Goal: Information Seeking & Learning: Check status

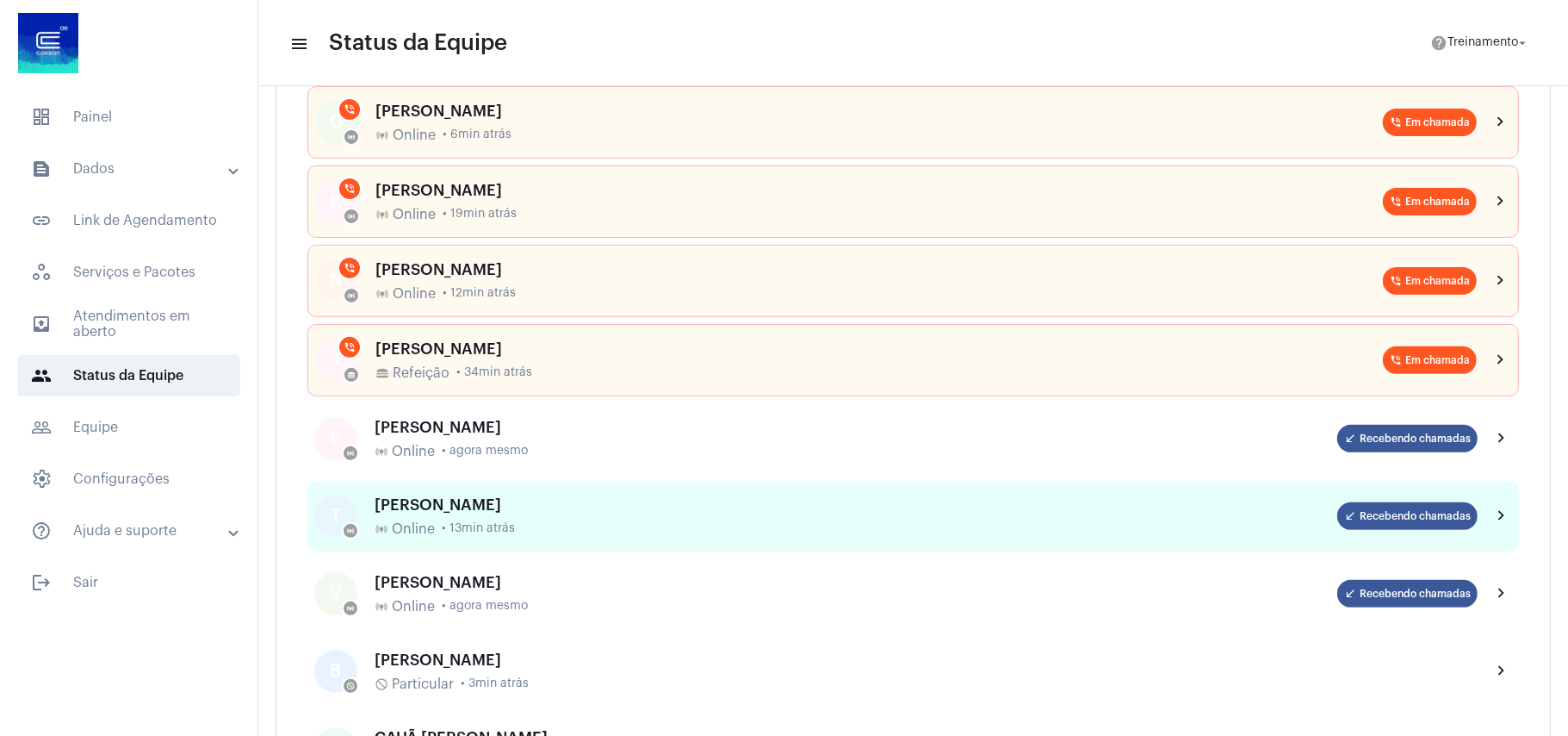
scroll to position [114, 0]
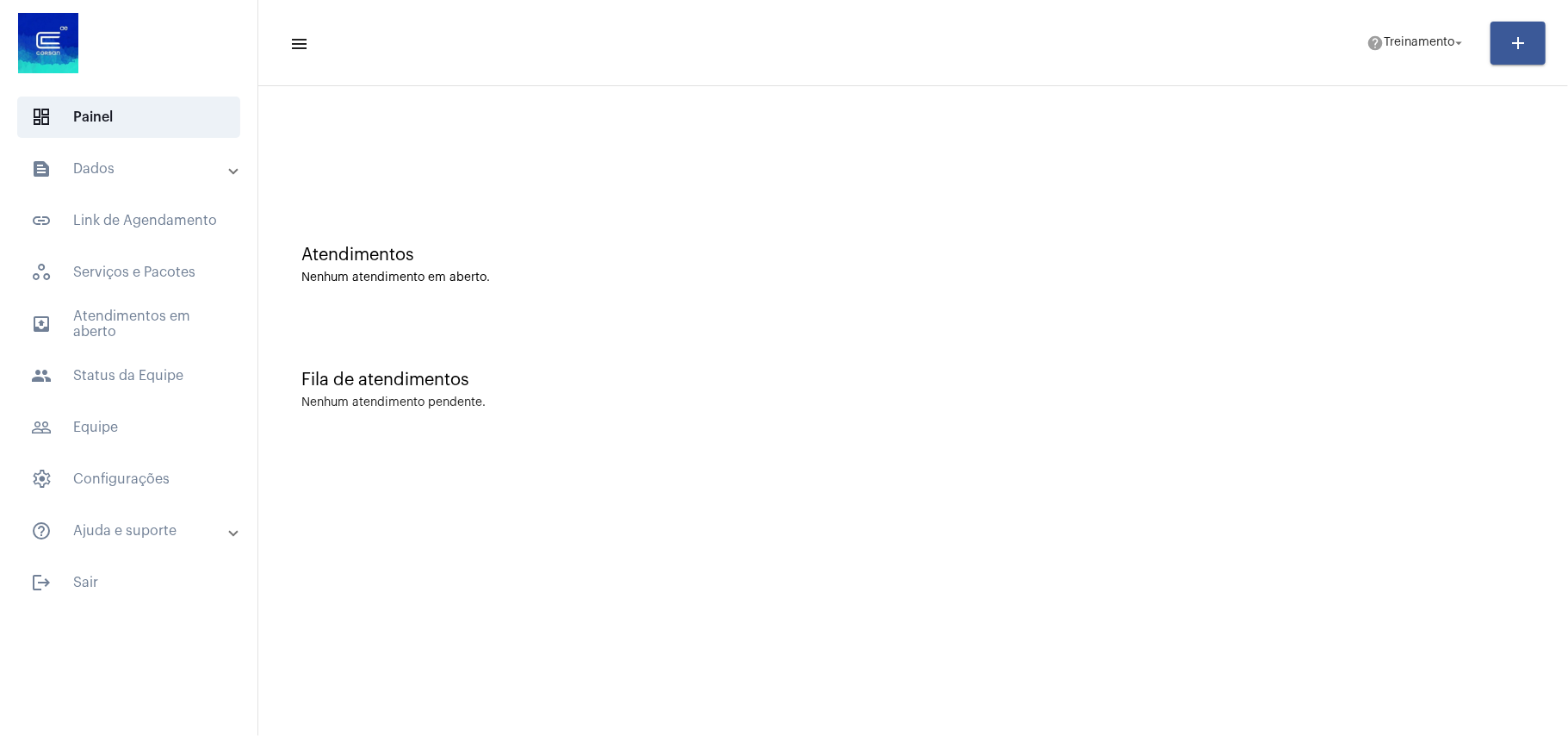
click at [126, 176] on mat-panel-title "text_snippet_outlined Dados" at bounding box center [131, 168] width 199 height 21
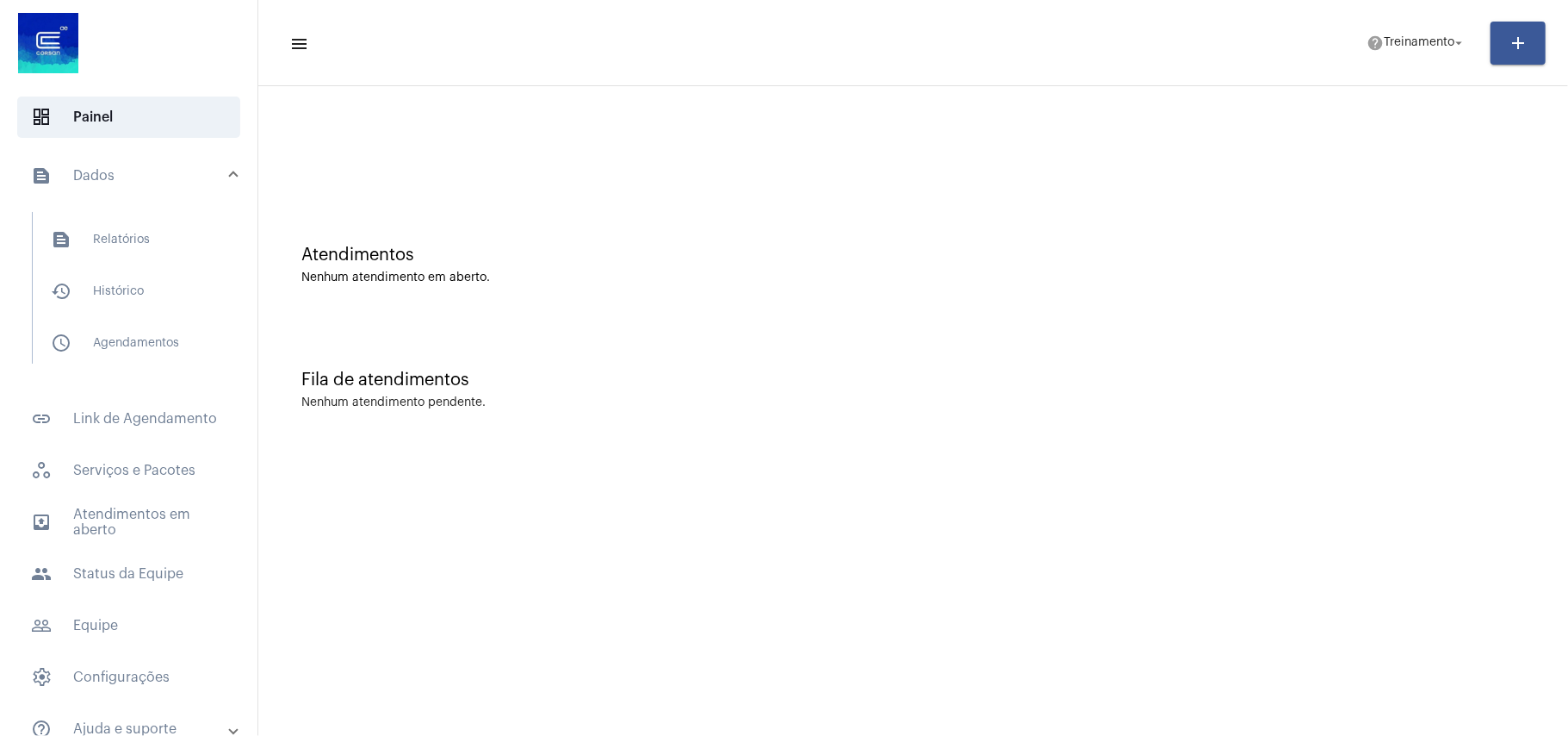
click at [131, 262] on mat-list "text_snippet_outlined Relatórios history_outlined Histórico schedule_outlined A…" at bounding box center [141, 288] width 217 height 152
click at [131, 294] on span "history_outlined Histórico" at bounding box center [128, 291] width 182 height 41
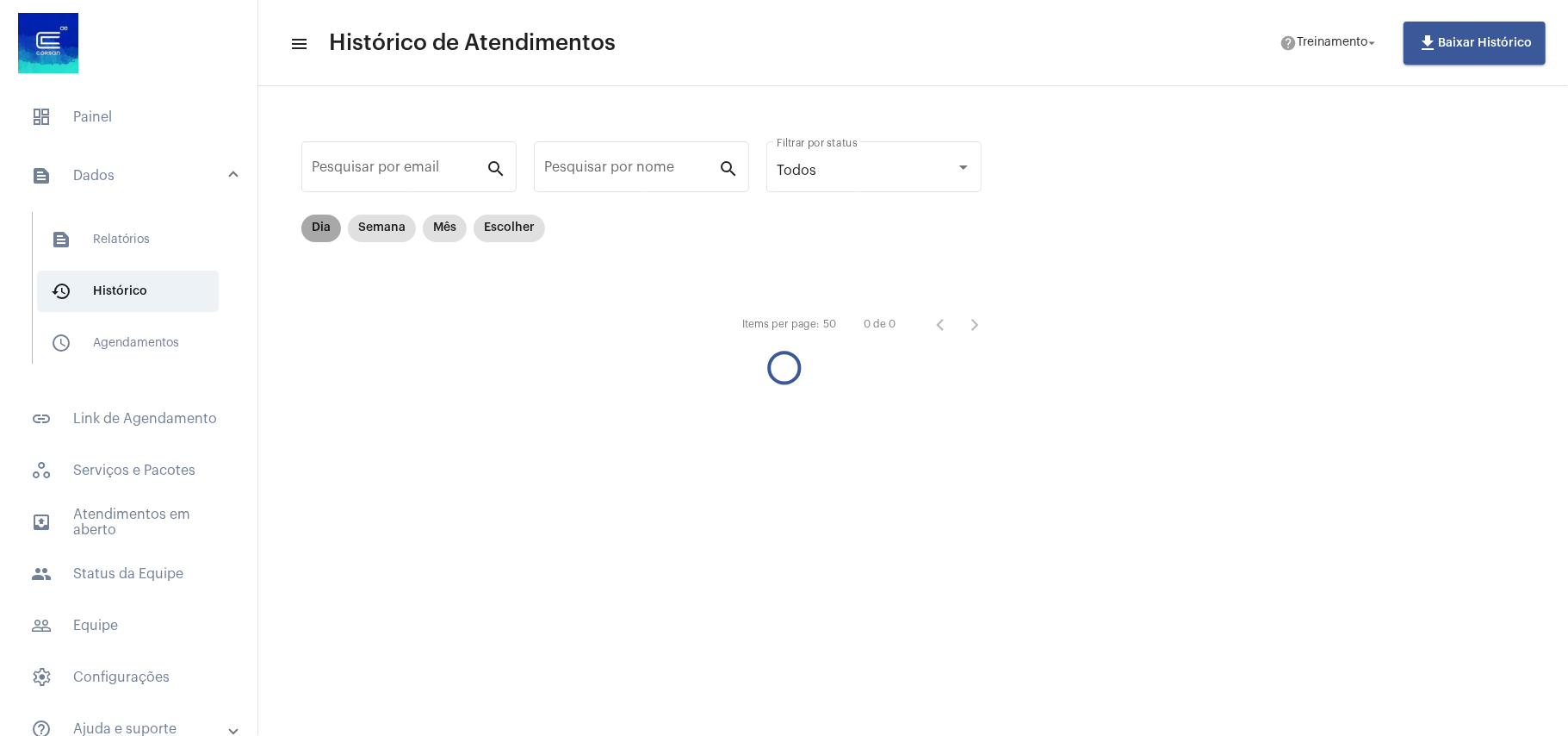
click at [321, 231] on mat-chip "Dia" at bounding box center [321, 229] width 39 height 27
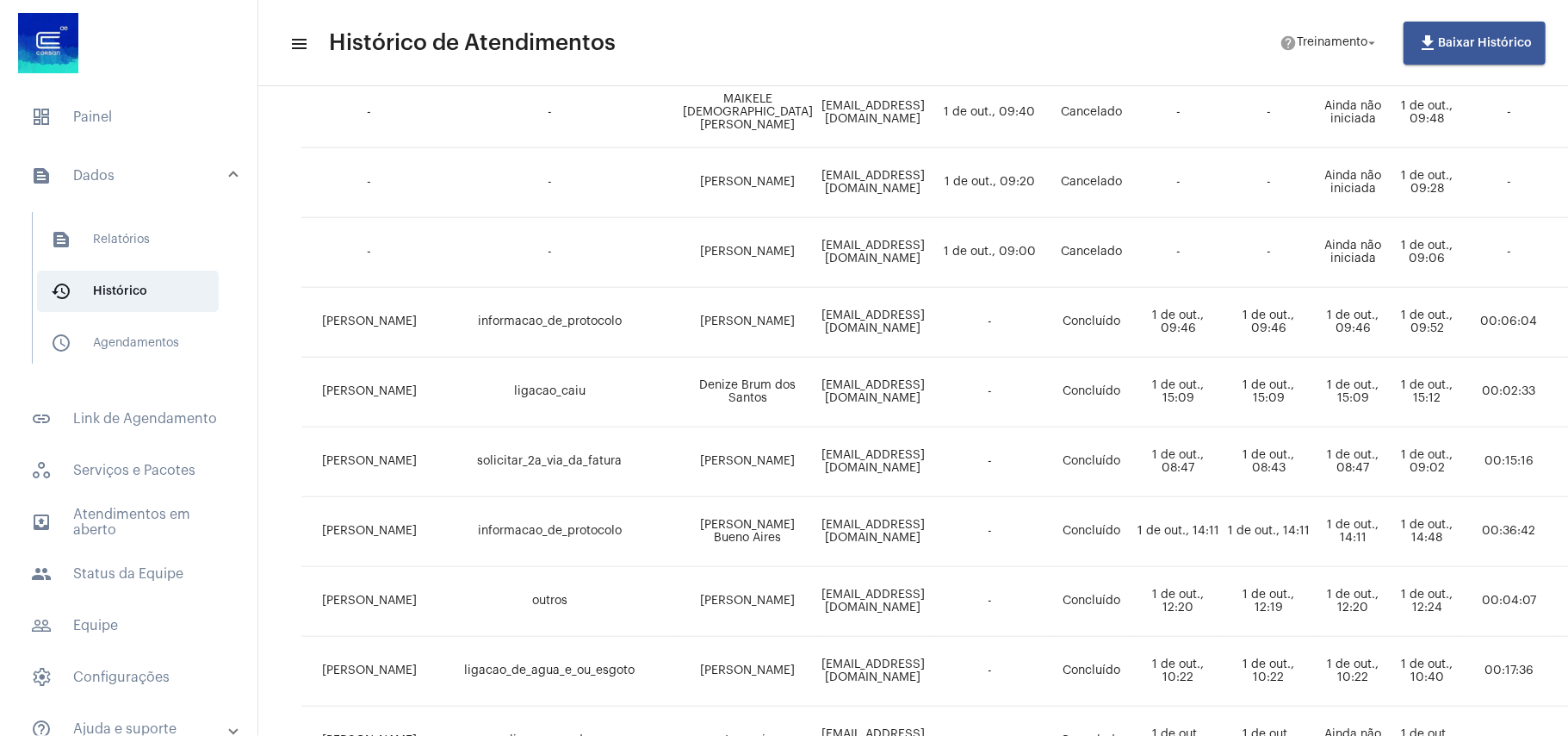
scroll to position [1122, 0]
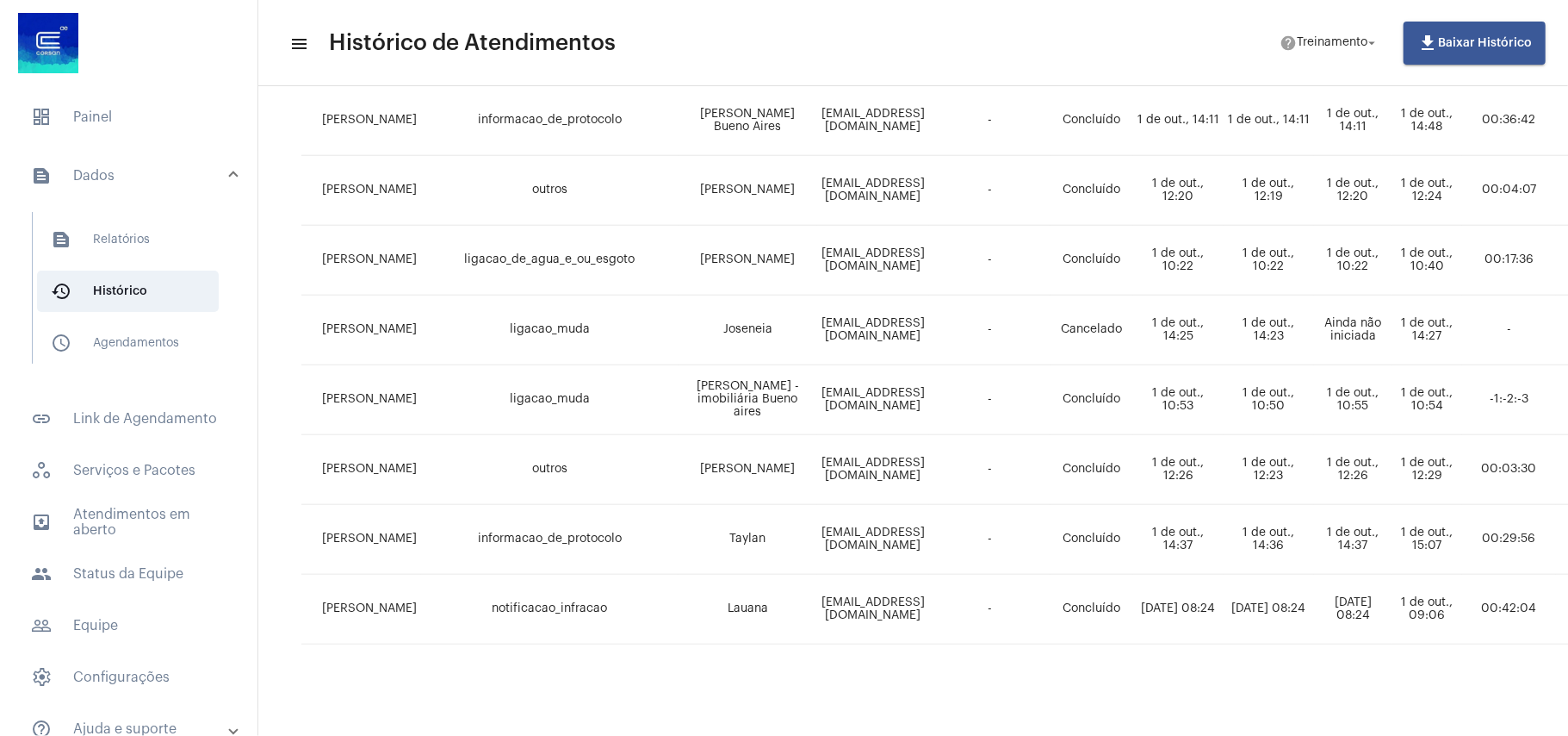
click at [364, 517] on td "GISELE VIEIRA" at bounding box center [361, 539] width 120 height 69
click at [364, 517] on td "[PERSON_NAME]" at bounding box center [361, 539] width 120 height 69
click at [396, 534] on td "[PERSON_NAME]" at bounding box center [361, 539] width 120 height 69
drag, startPoint x: 390, startPoint y: 528, endPoint x: 1510, endPoint y: 514, distance: 1120.1
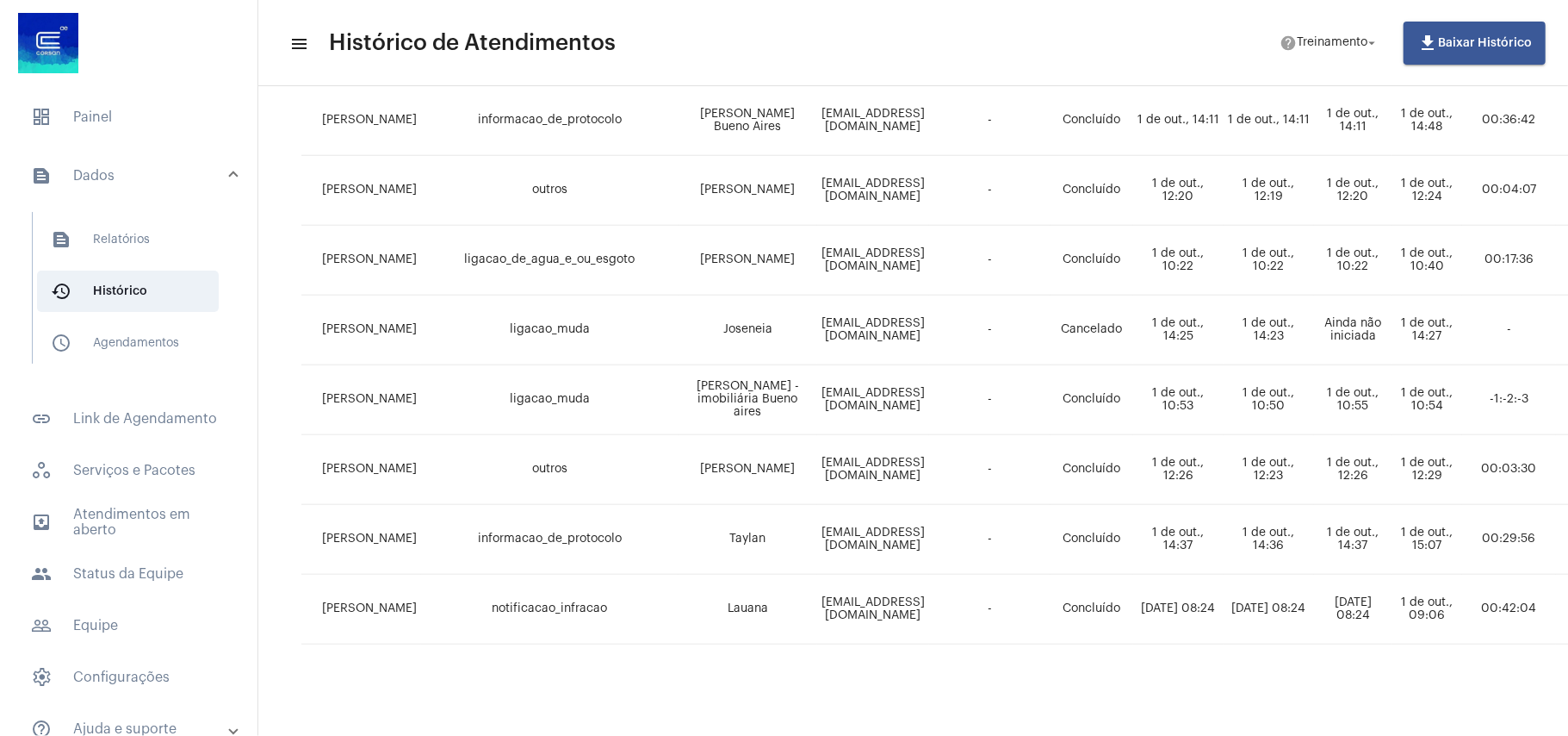
click at [1510, 514] on tr "GISELE VIEIRA informacao_de_protocolo Taylan tonin363@gmail.com - Concluído 1 d…" at bounding box center [1246, 539] width 1891 height 69
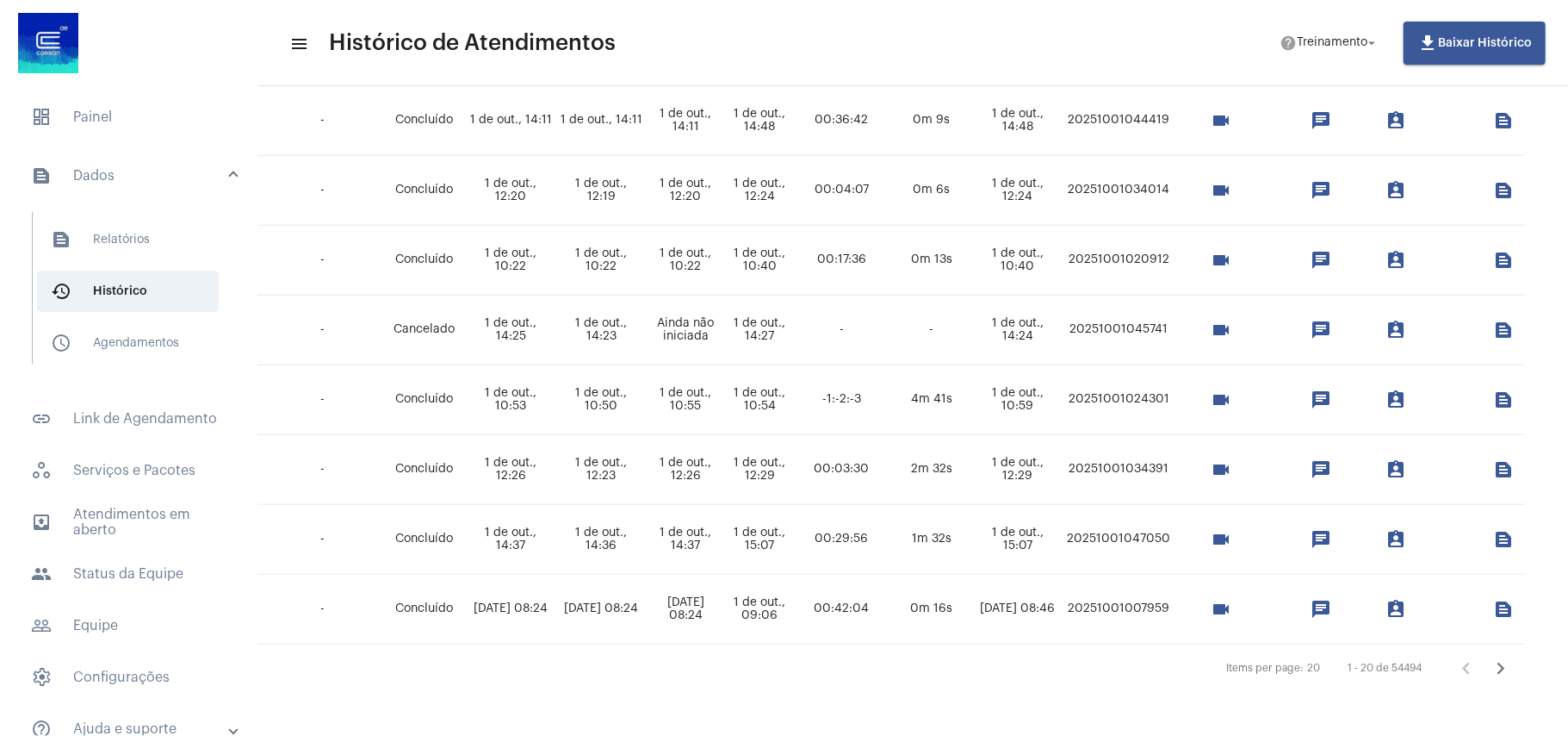
scroll to position [1122, 734]
click at [1211, 529] on mat-icon "videocam" at bounding box center [1221, 539] width 21 height 21
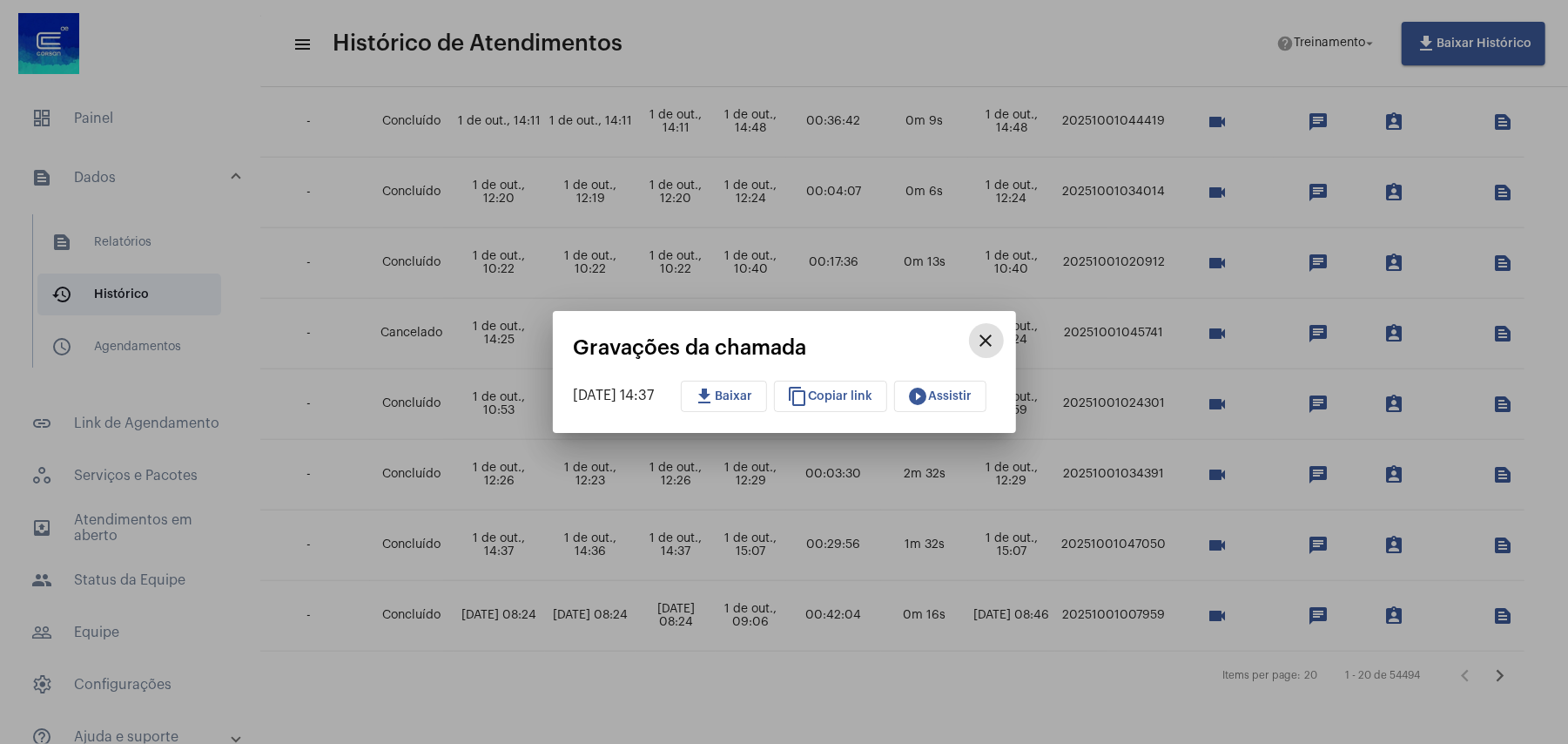
click at [753, 396] on span "download Baixar" at bounding box center [723, 396] width 58 height 12
click at [954, 397] on span "play_circle_filled Assistir" at bounding box center [941, 396] width 65 height 12
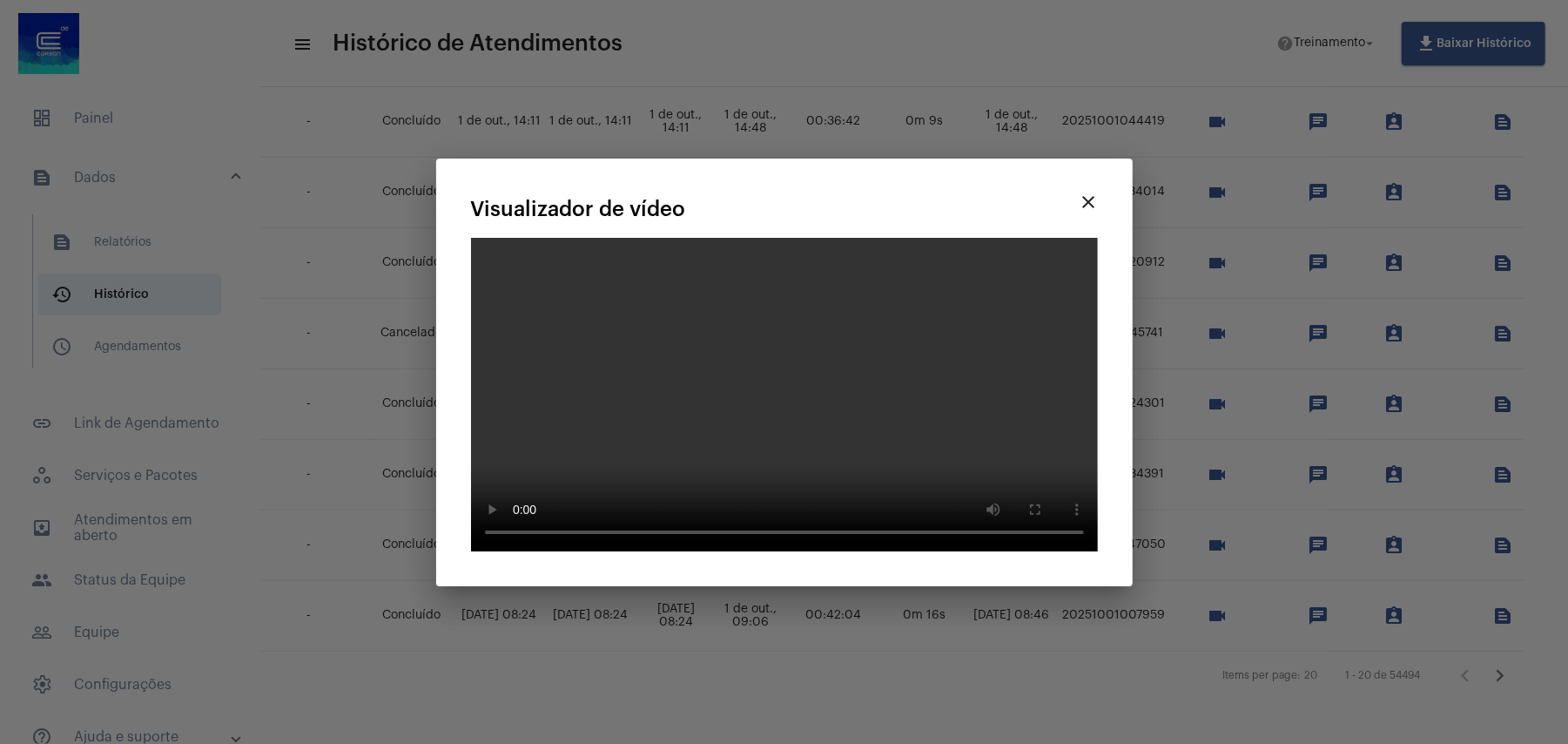
click at [1080, 213] on mat-icon "close" at bounding box center [1089, 201] width 21 height 21
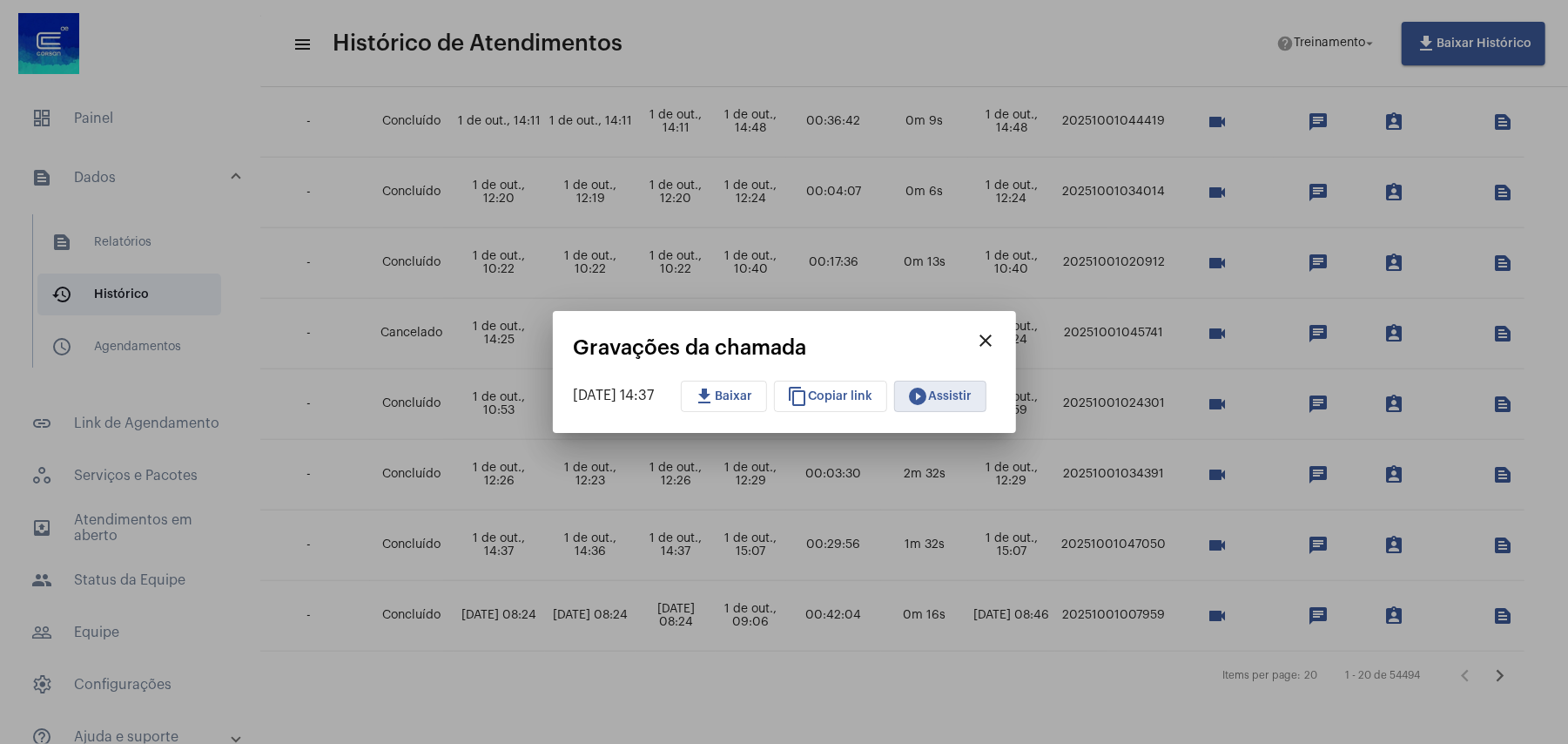
click at [742, 396] on span "download Baixar" at bounding box center [723, 396] width 58 height 12
click at [871, 397] on span "content_copy Copiar link" at bounding box center [831, 396] width 85 height 12
copy tr "informacao_de_protocolo Taylan tonin363@gmail.com - Concluído 1 de out., 14:37 …"
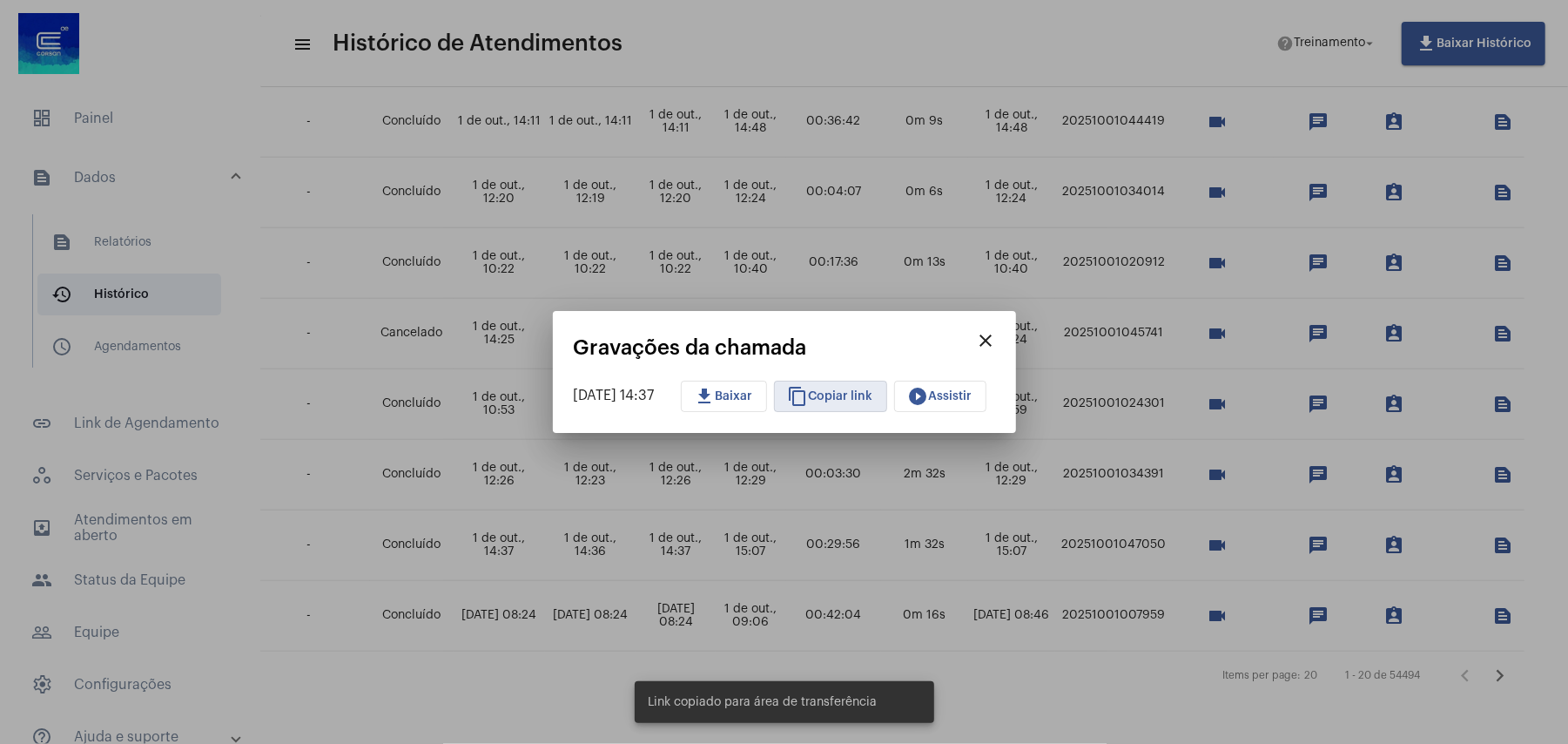
click at [973, 399] on span "play_circle_filled Assistir" at bounding box center [941, 396] width 65 height 12
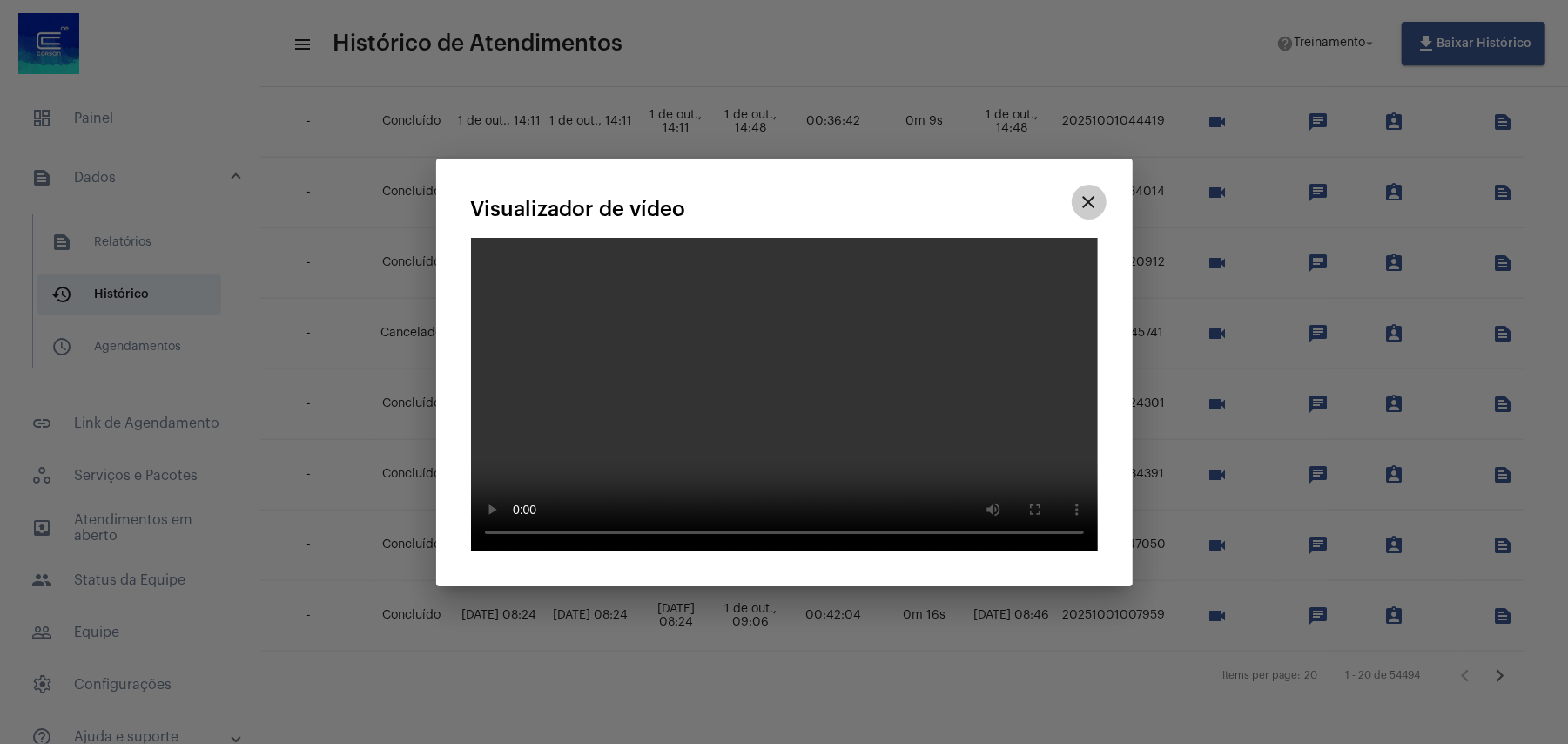
click at [1098, 213] on mat-icon "close" at bounding box center [1089, 201] width 21 height 21
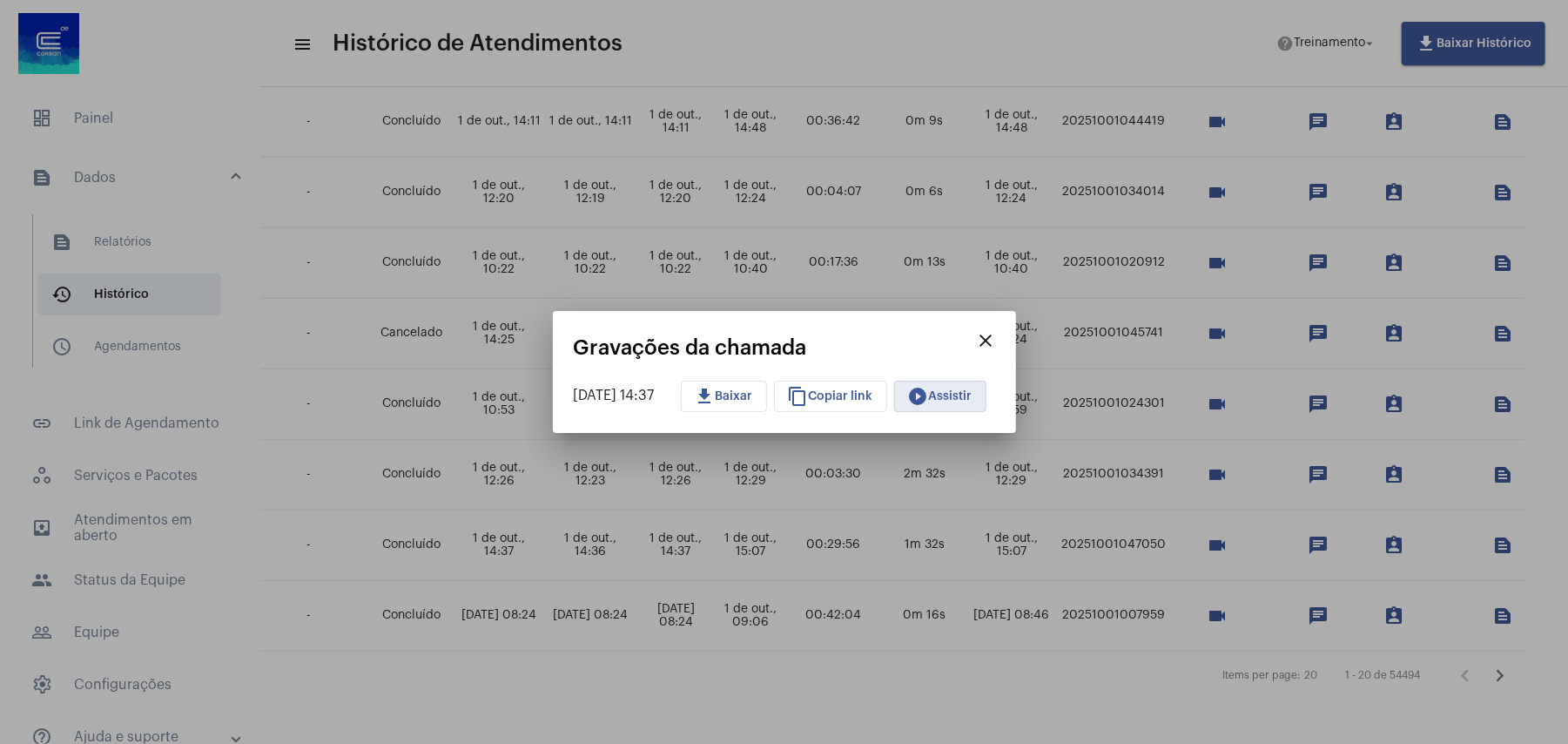
click at [997, 332] on mat-icon "close" at bounding box center [986, 340] width 21 height 21
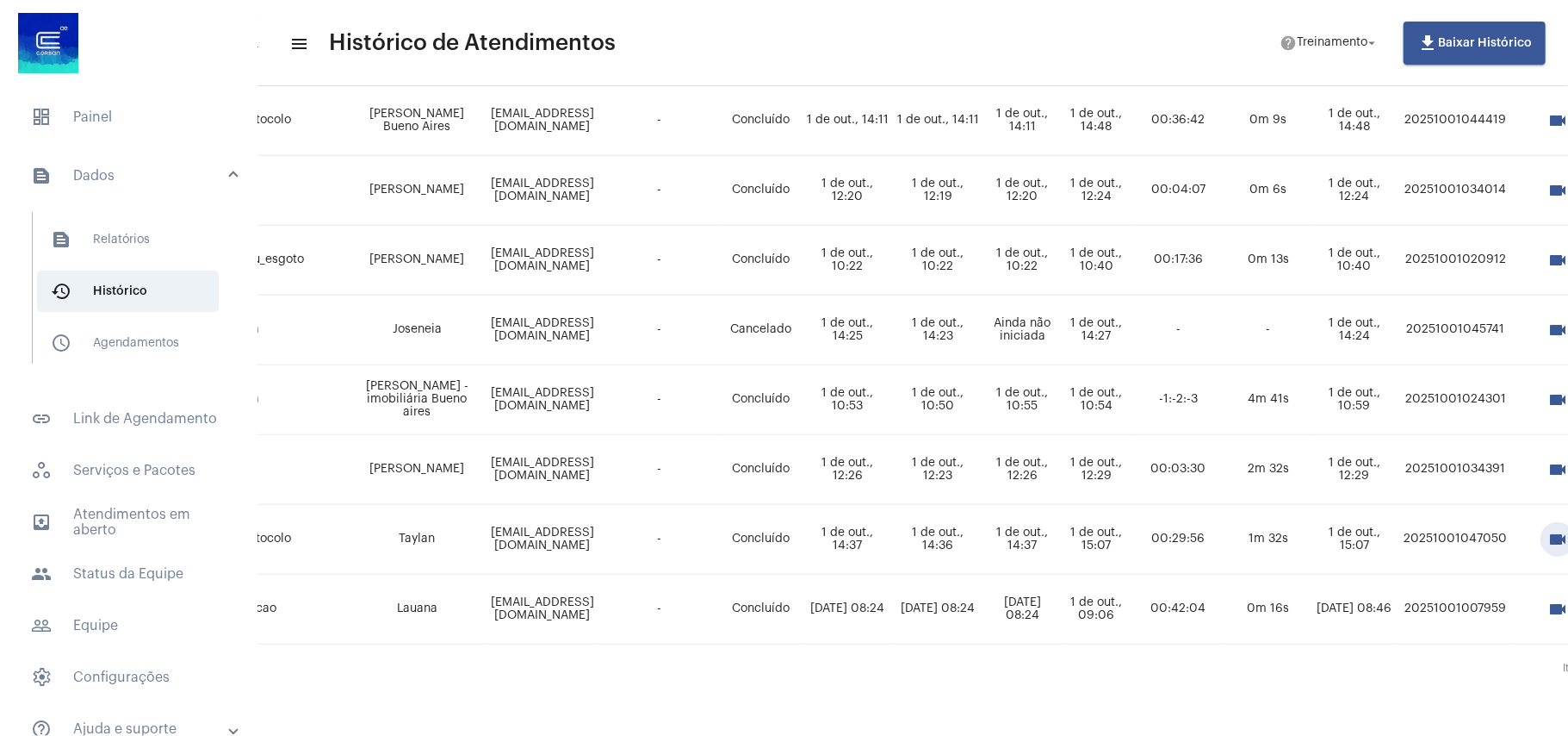
scroll to position [1122, 0]
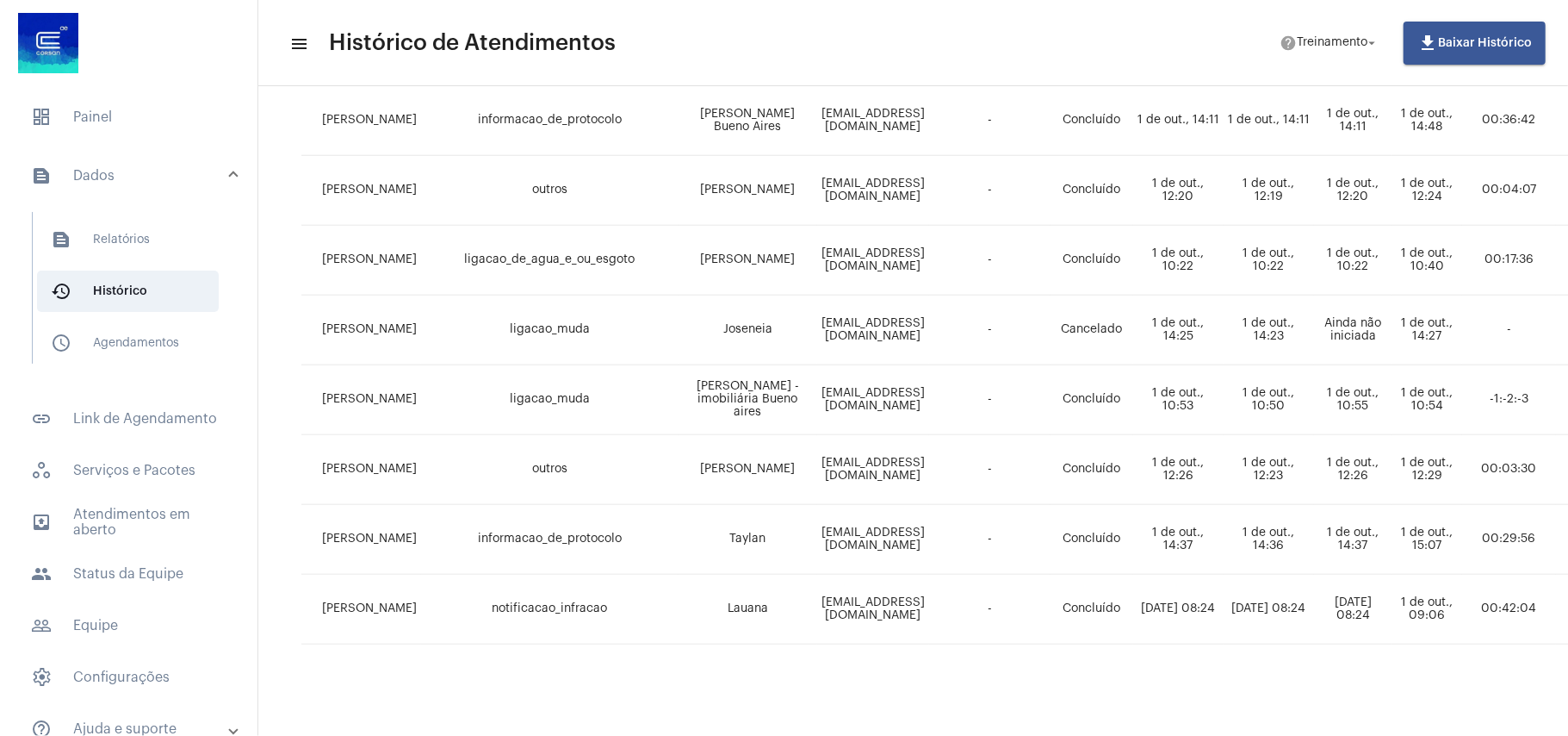
click at [363, 517] on td "[PERSON_NAME]" at bounding box center [361, 539] width 120 height 69
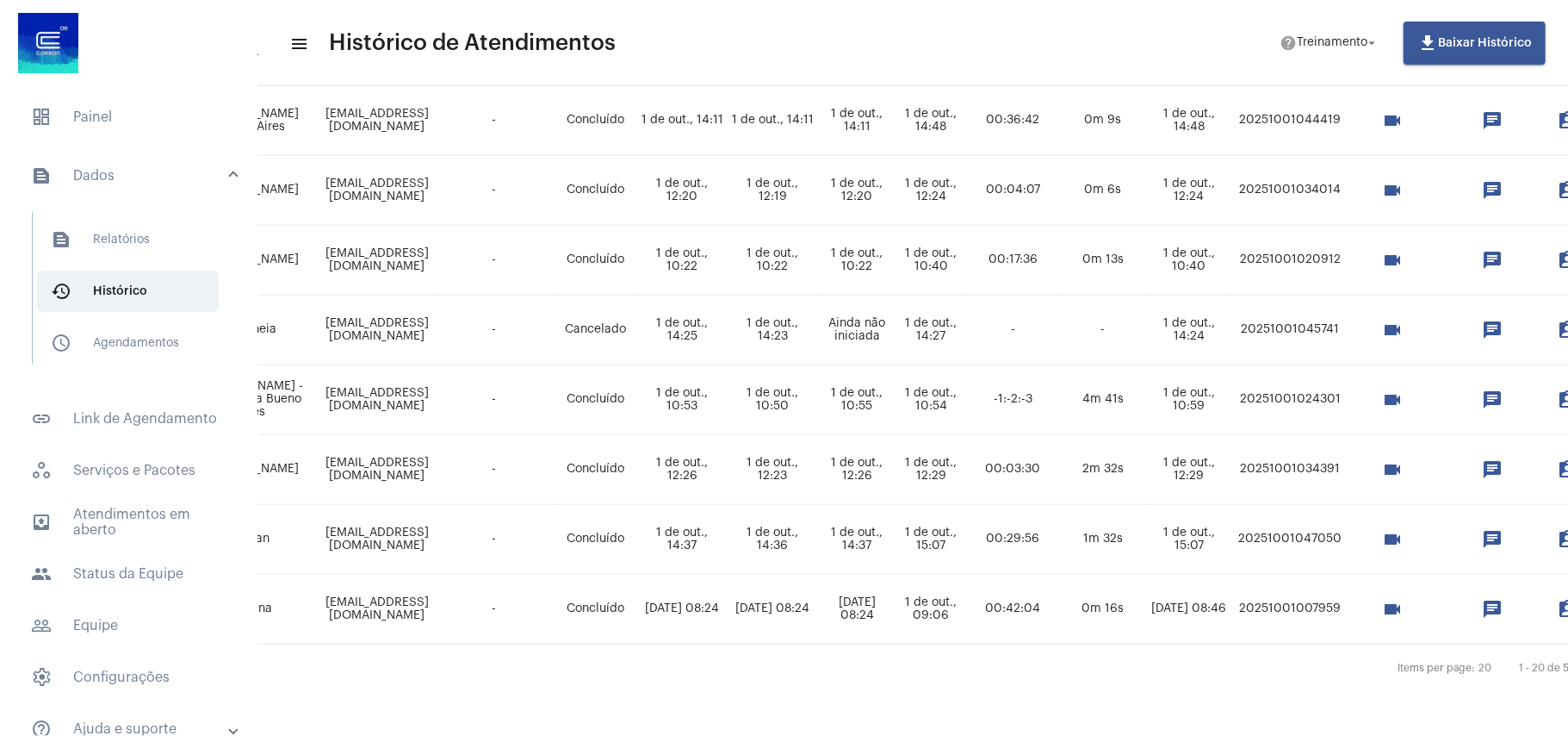
scroll to position [1122, 734]
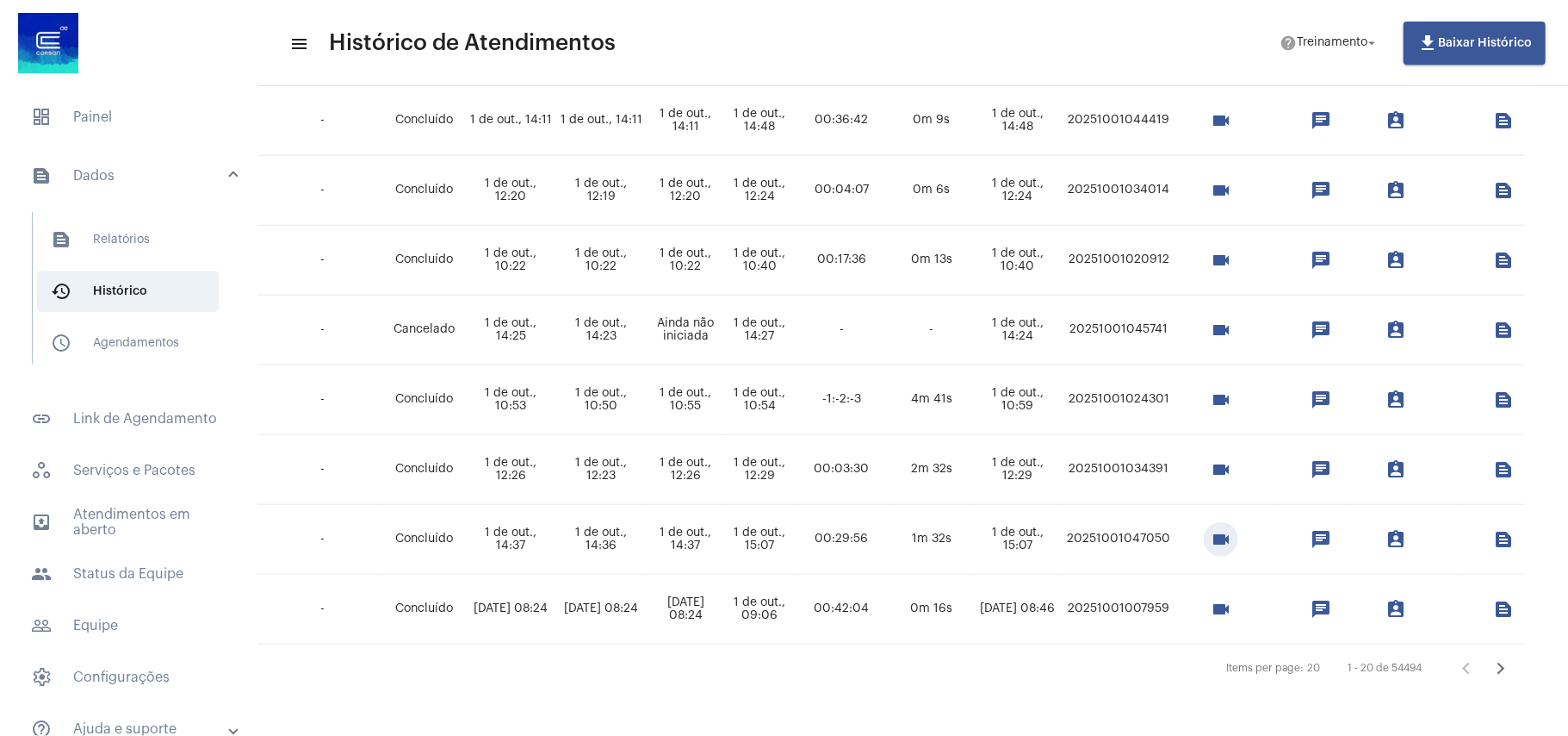
click at [1211, 529] on mat-icon "videocam" at bounding box center [1221, 539] width 21 height 21
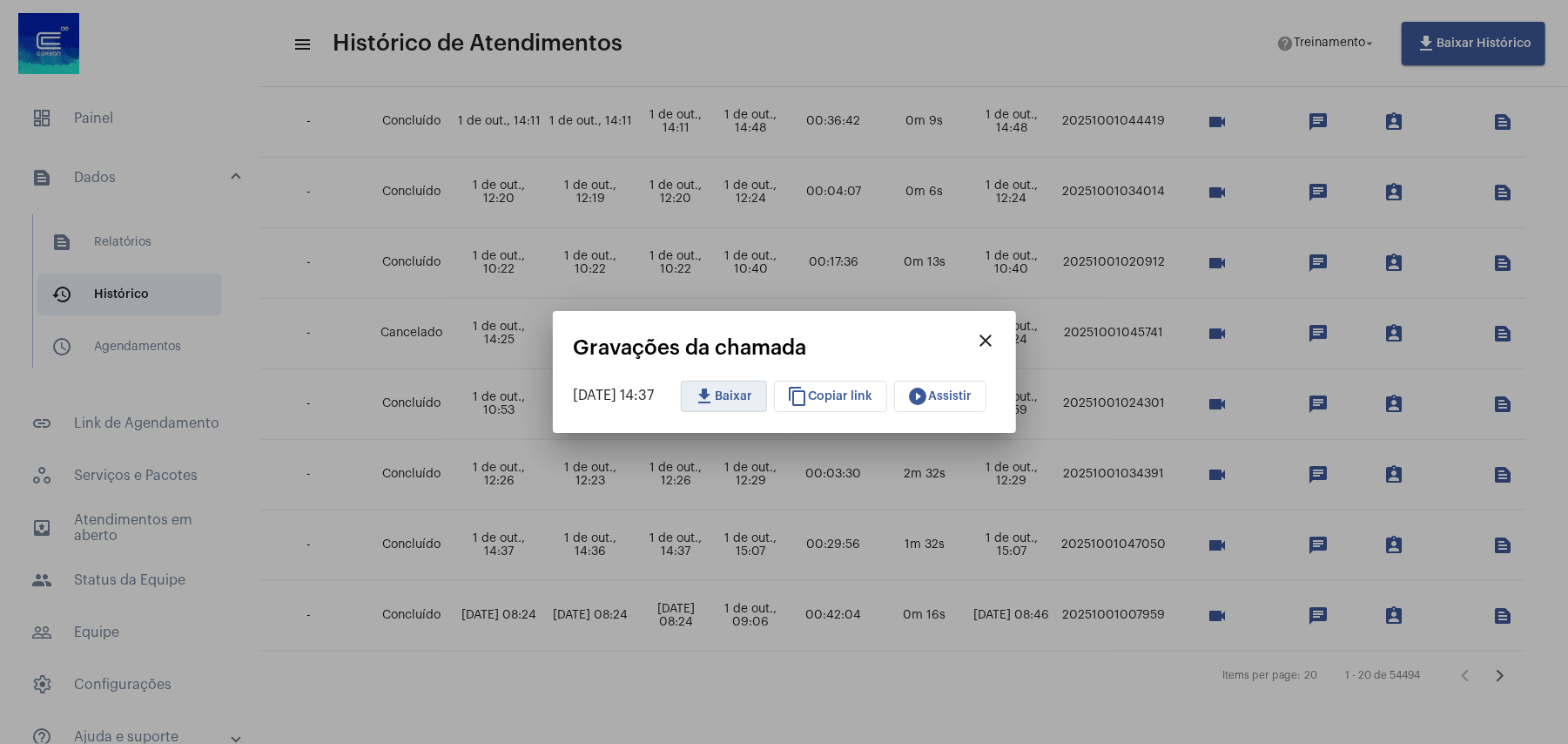
click at [749, 395] on span "download Baixar" at bounding box center [723, 396] width 58 height 12
click at [945, 396] on span "play_circle_filled Assistir" at bounding box center [941, 396] width 65 height 12
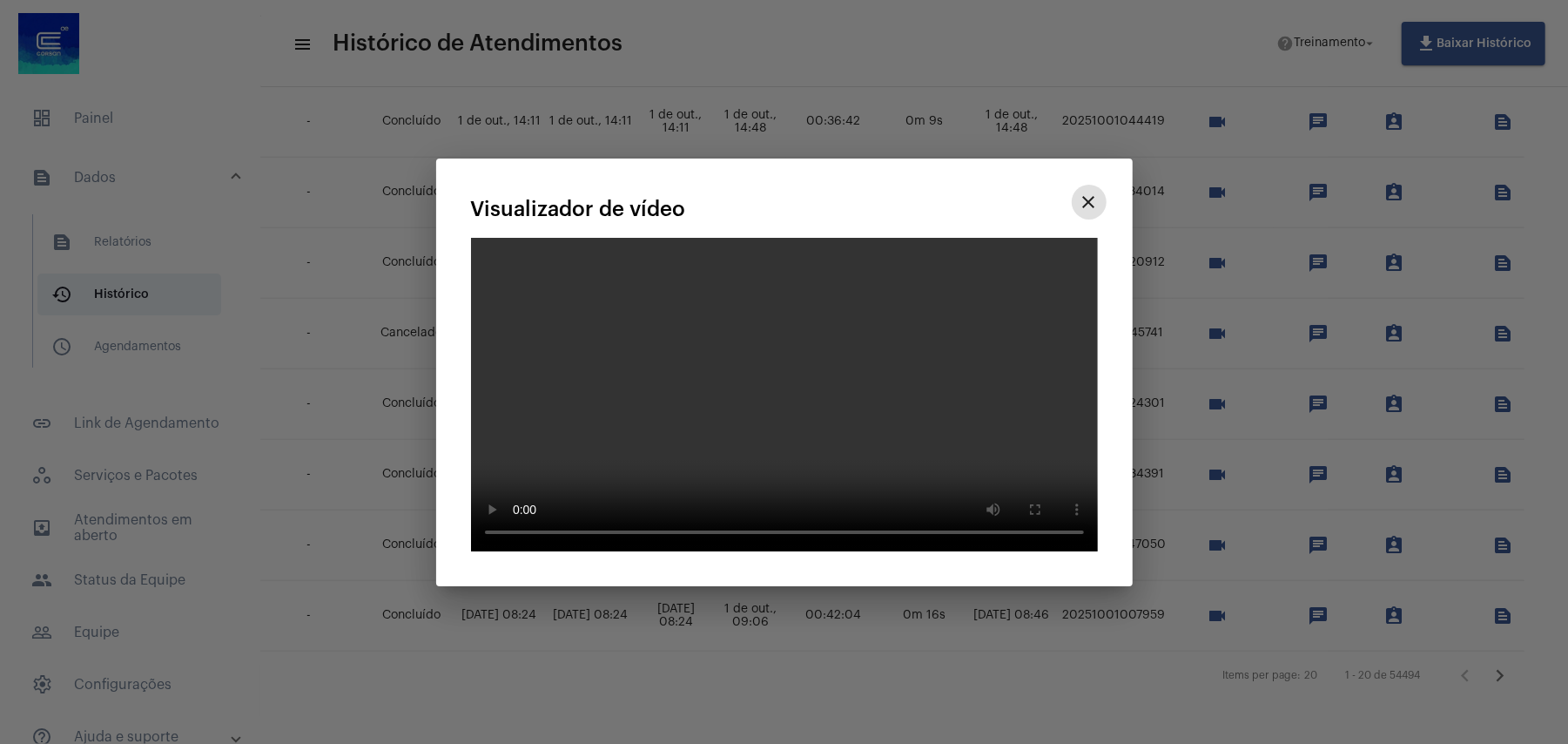
click at [1088, 213] on mat-icon "close" at bounding box center [1089, 201] width 21 height 21
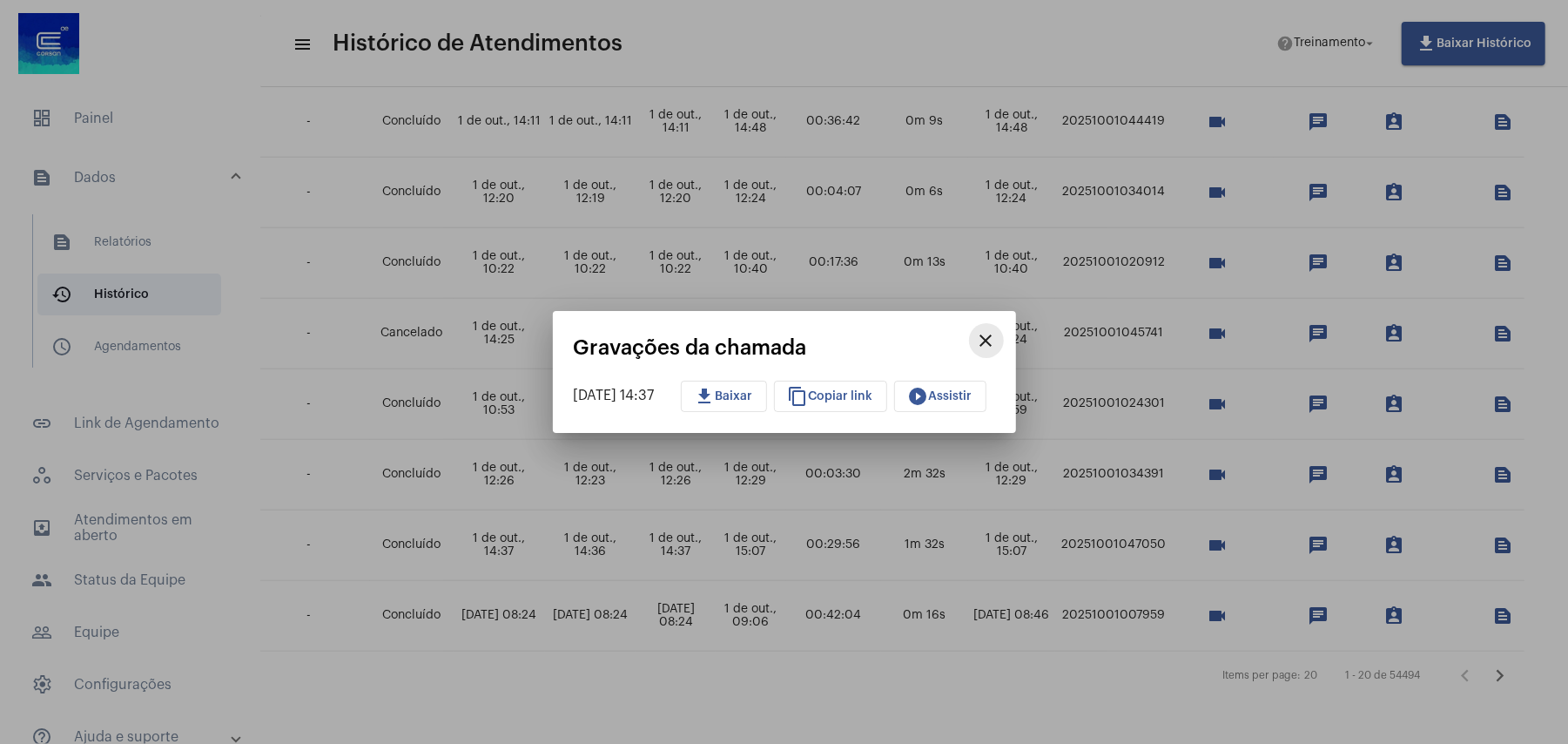
click at [997, 335] on mat-icon "close" at bounding box center [986, 340] width 21 height 21
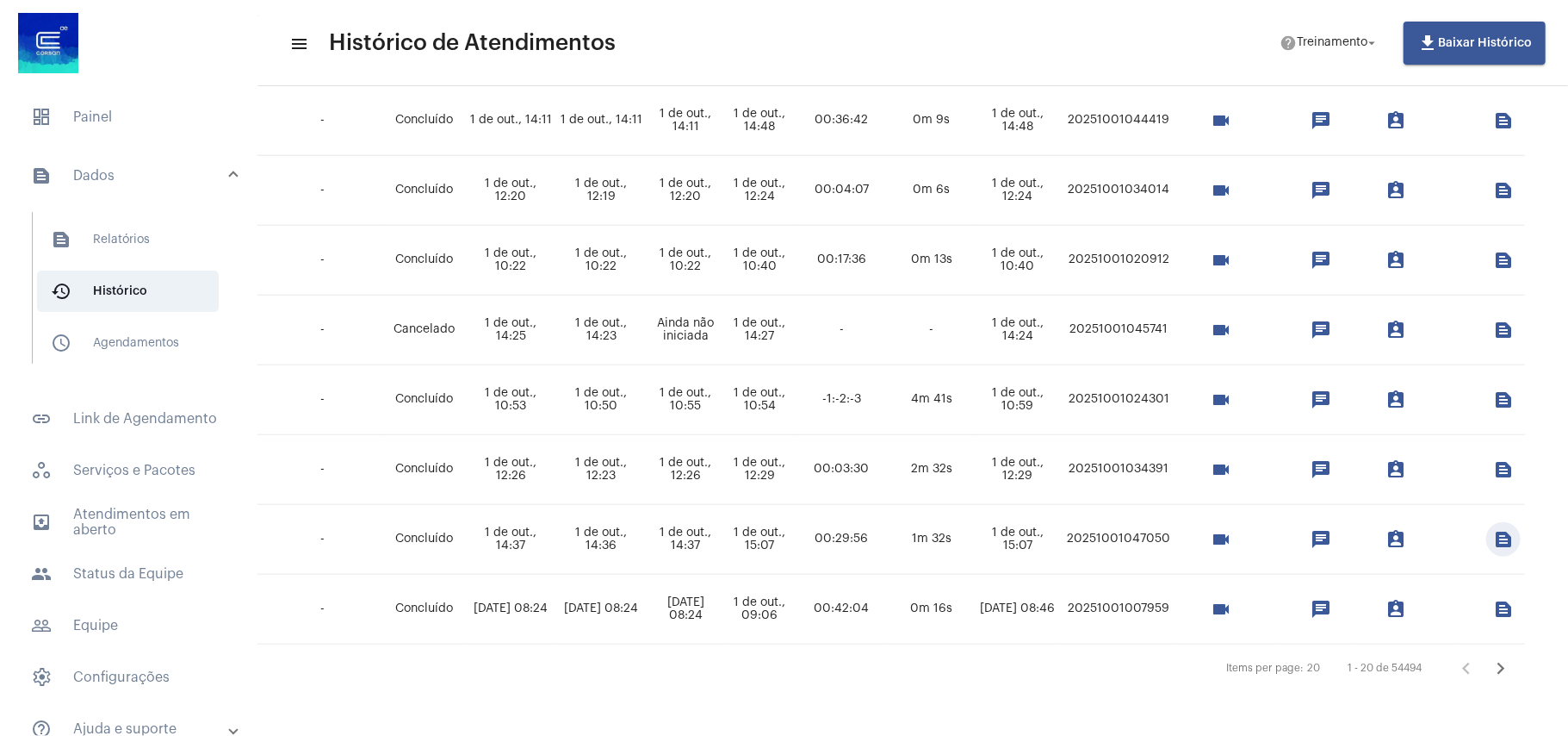
click at [1493, 529] on mat-icon "text_snippet_outlined" at bounding box center [1503, 539] width 21 height 21
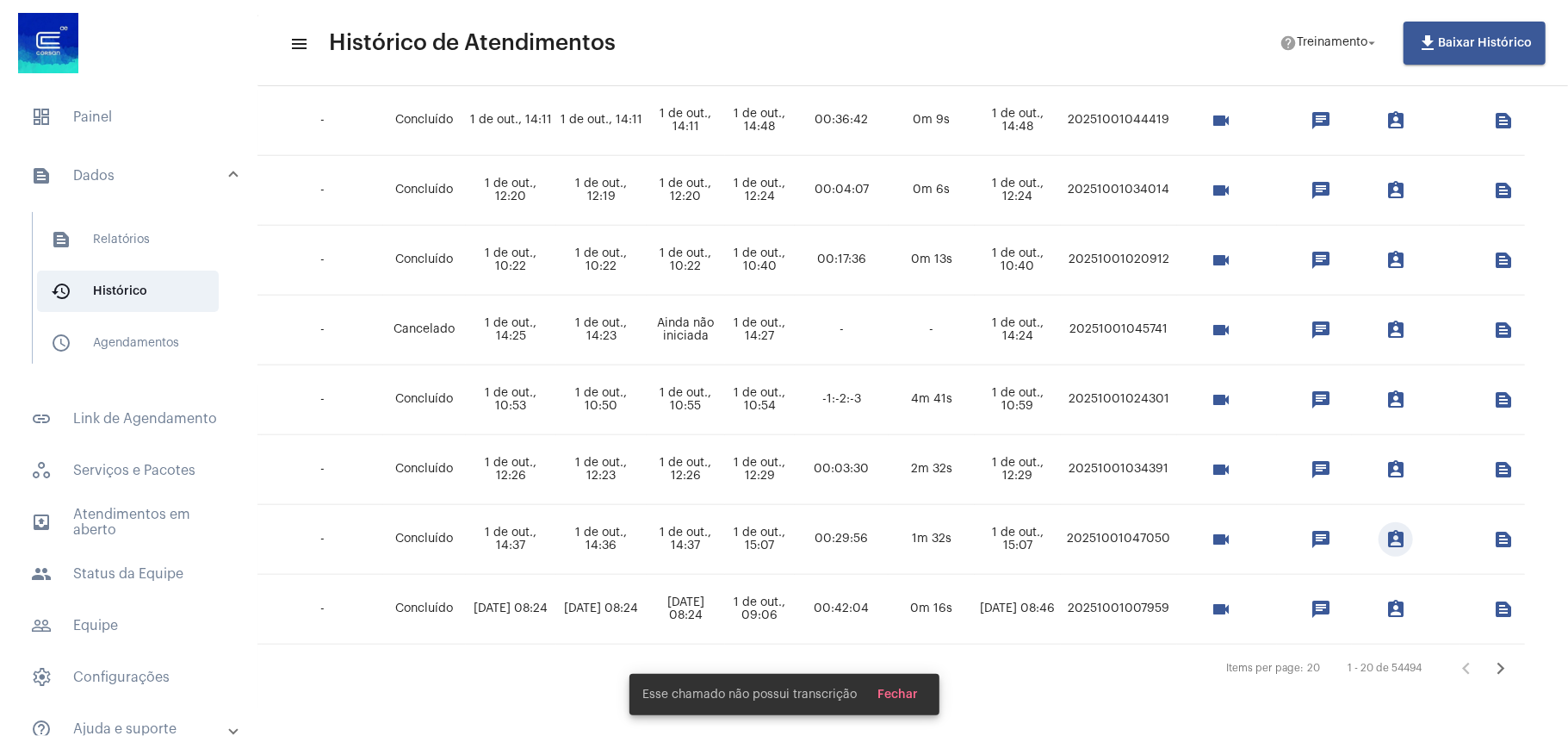
click at [1385, 529] on mat-icon "assignment_ind" at bounding box center [1395, 539] width 21 height 21
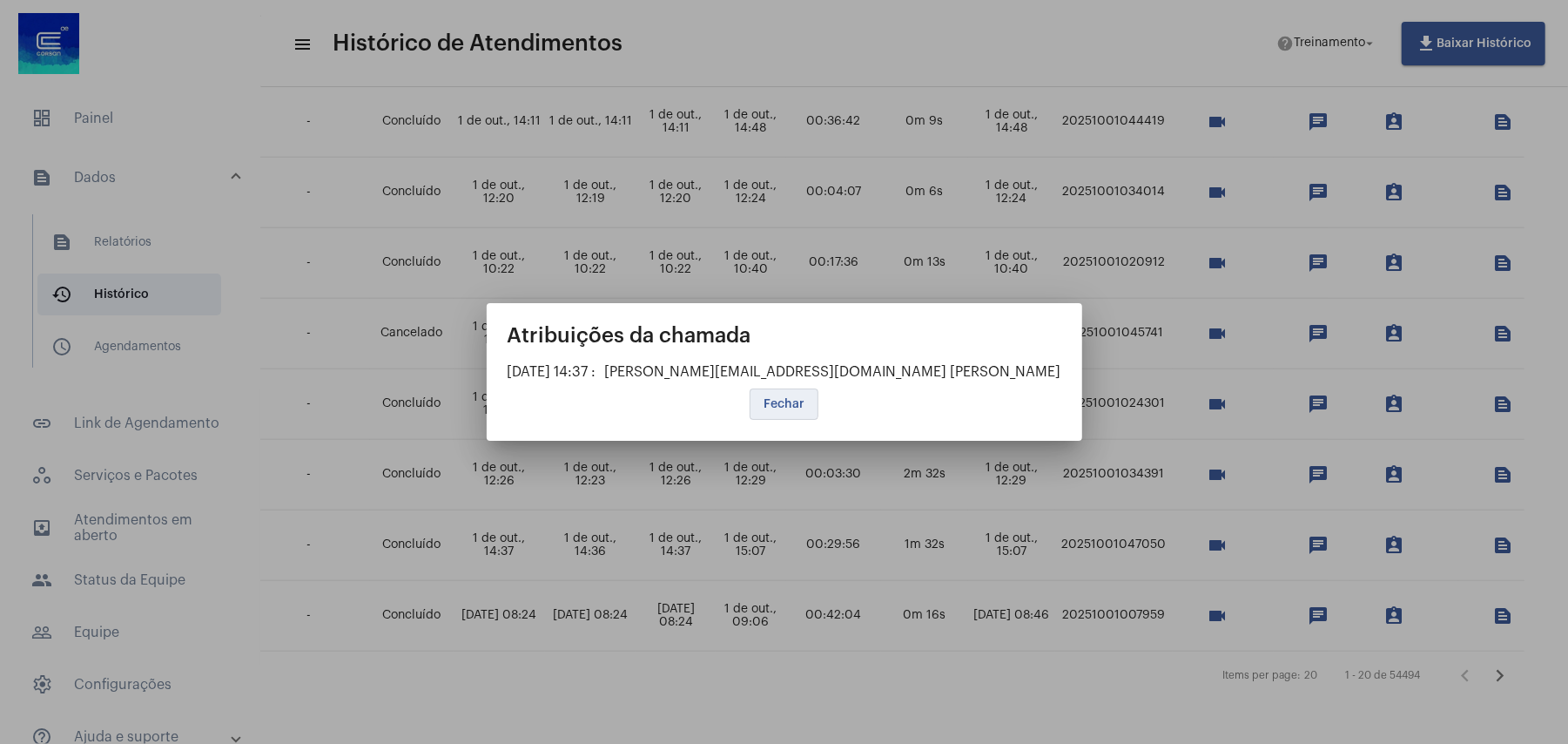
click at [778, 401] on span "Fechar" at bounding box center [784, 404] width 41 height 12
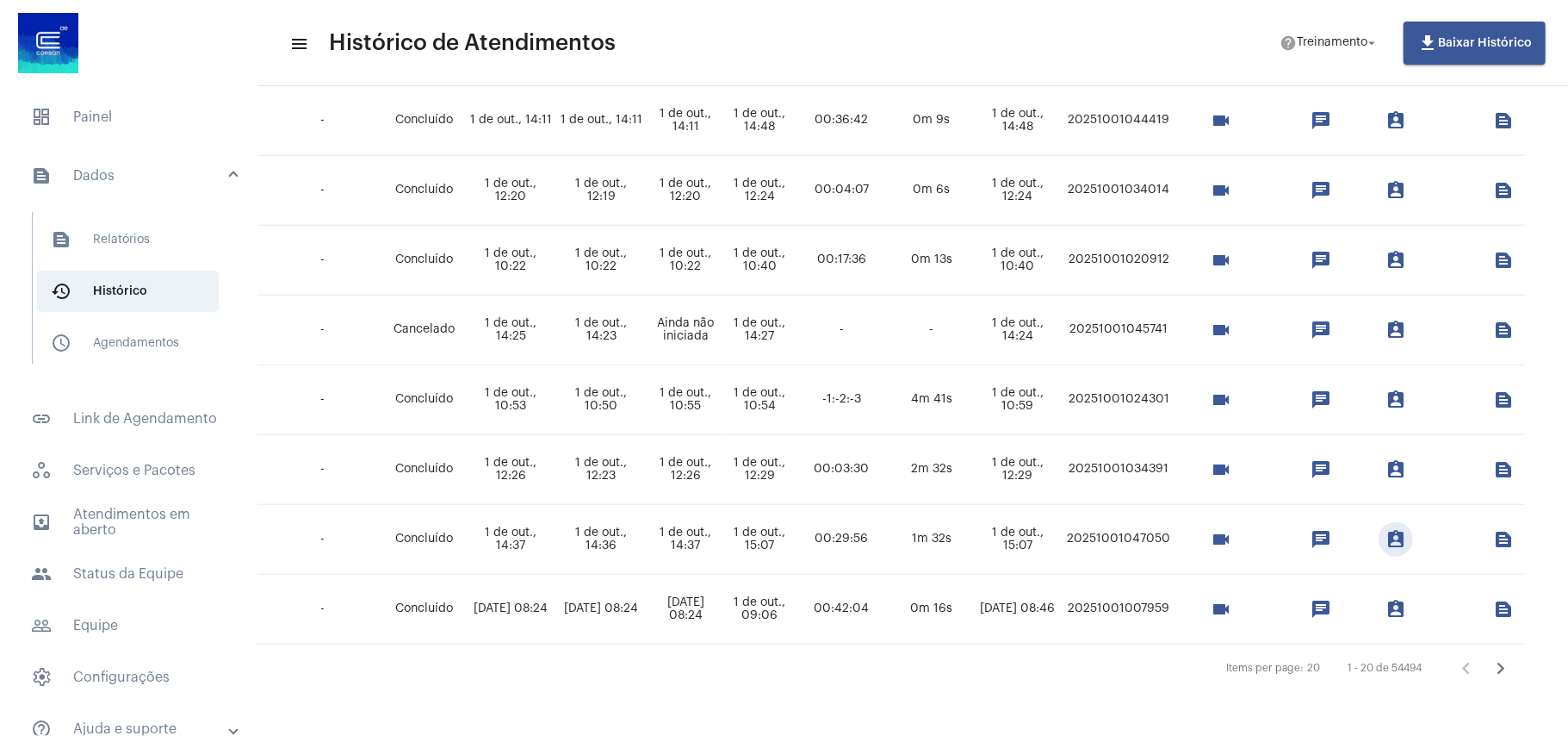
click at [324, 516] on td "-" at bounding box center [322, 539] width 122 height 69
click at [1474, 35] on button "file_download Baixar Histórico" at bounding box center [1474, 43] width 142 height 43
click at [1493, 529] on mat-icon "text_snippet_outlined" at bounding box center [1503, 539] width 21 height 21
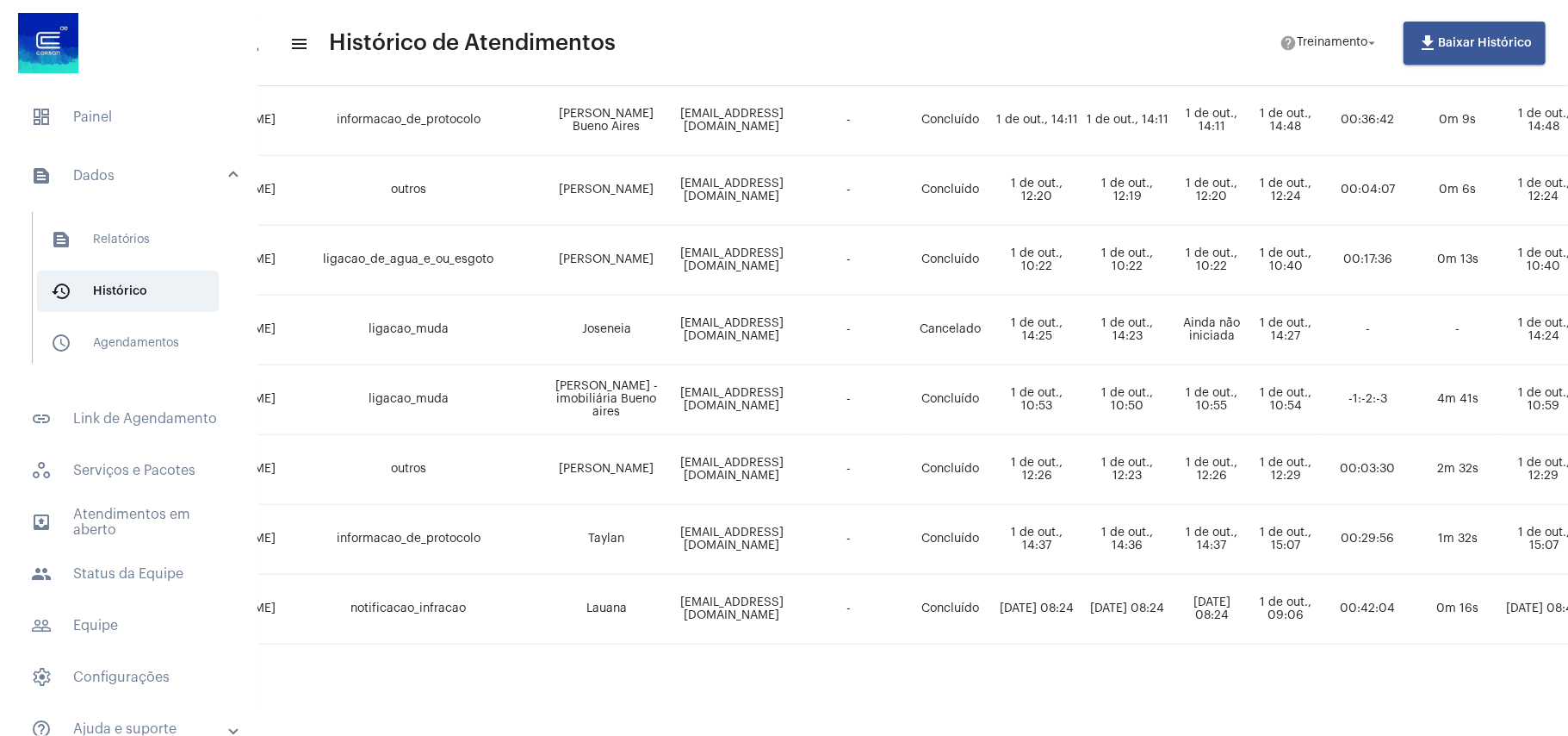
scroll to position [1122, 129]
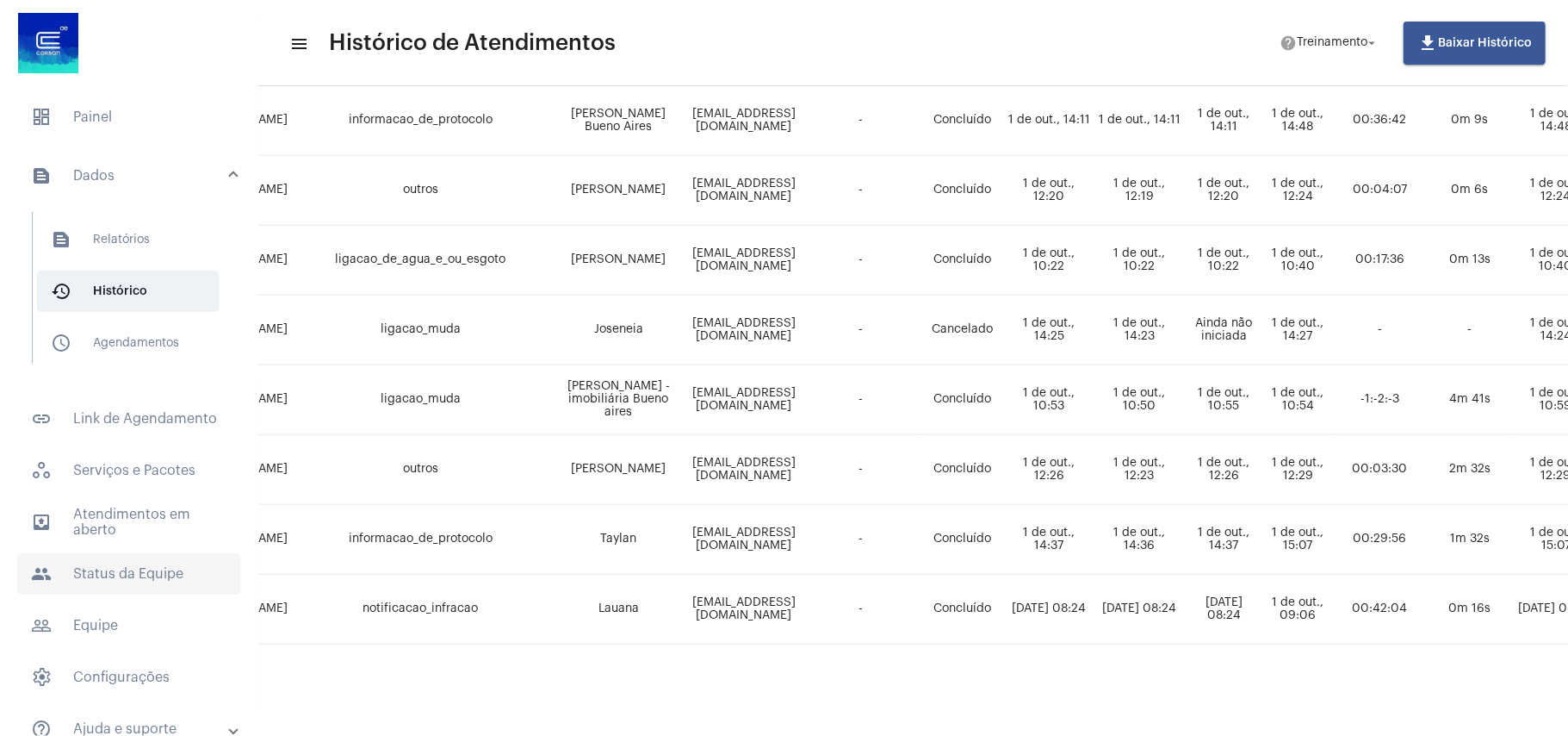
click at [128, 587] on span "people Status da Equipe" at bounding box center [129, 573] width 223 height 41
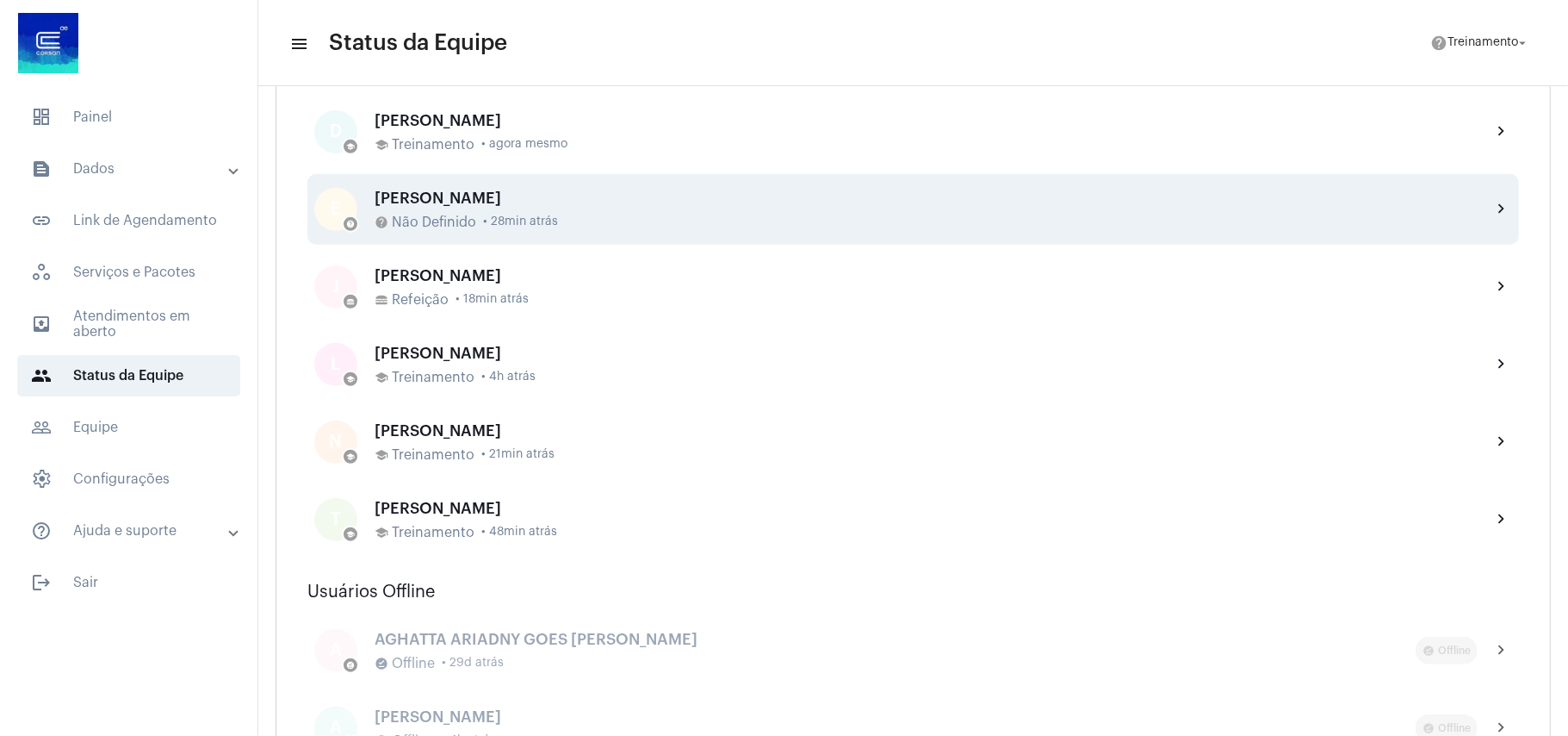
scroll to position [810, 0]
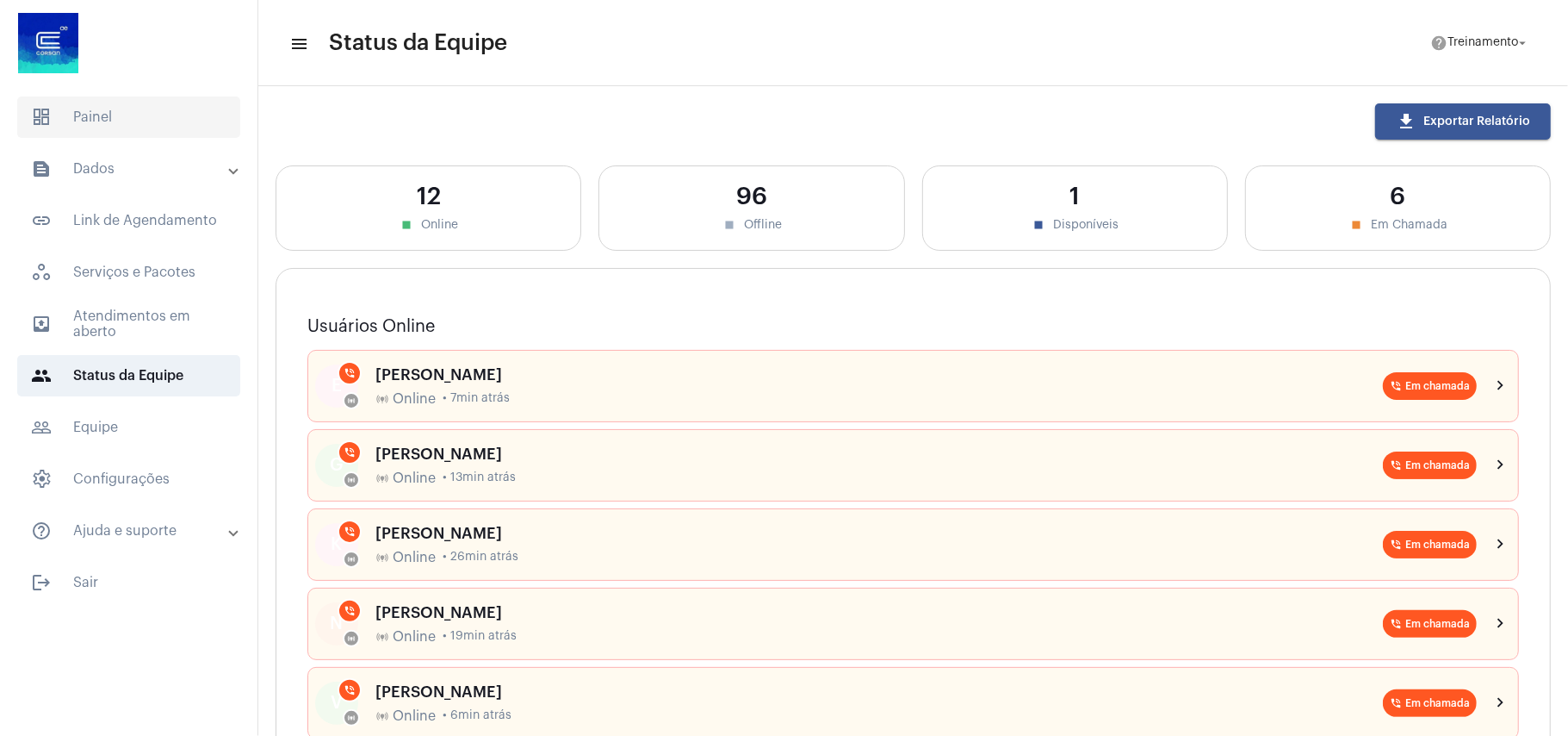
click at [90, 108] on span "dashboard Painel" at bounding box center [129, 117] width 223 height 41
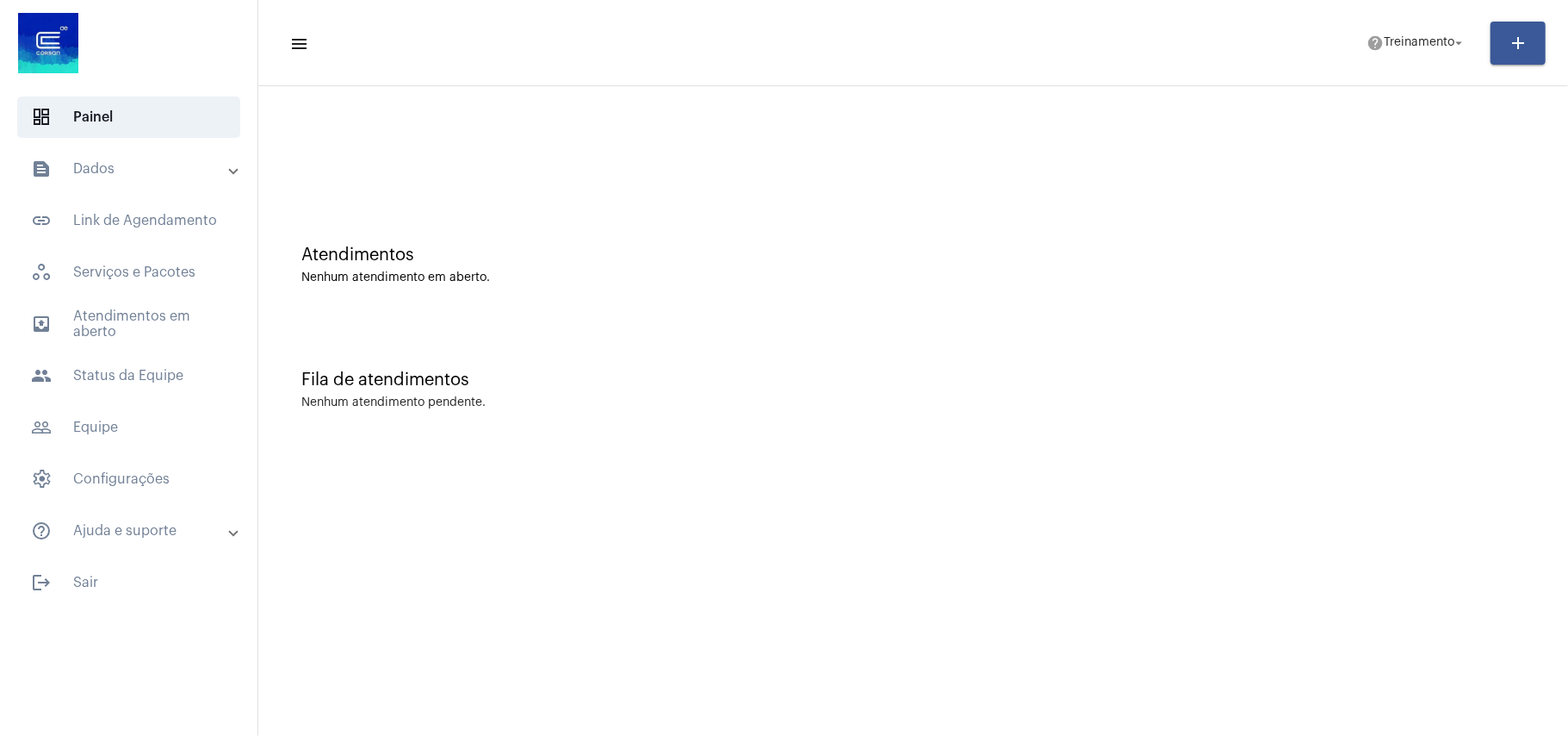
click at [112, 166] on mat-panel-title "text_snippet_outlined Dados" at bounding box center [131, 168] width 199 height 21
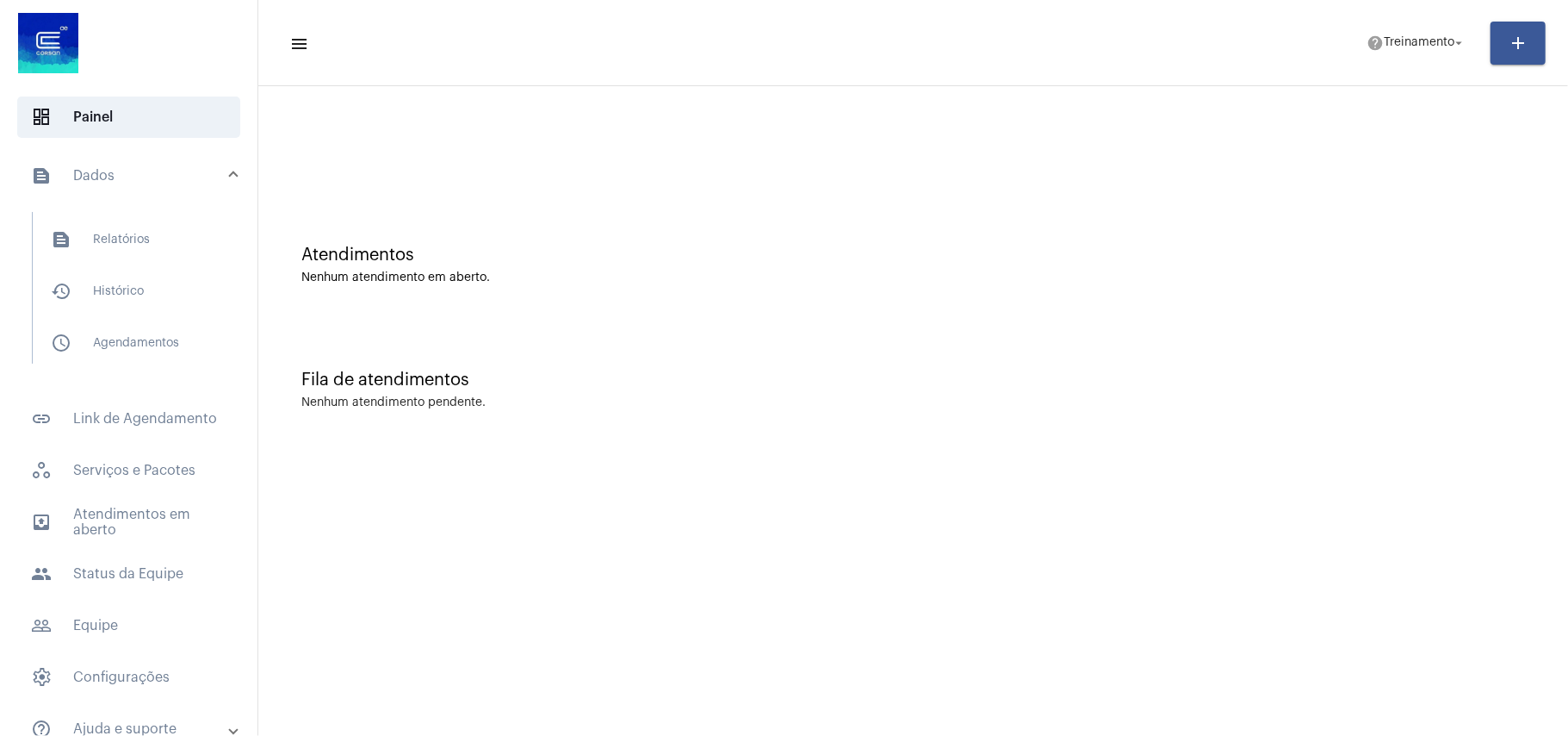
click at [100, 266] on mat-list "text_snippet_outlined Relatórios history_outlined Histórico schedule_outlined A…" at bounding box center [141, 288] width 217 height 152
click at [159, 291] on span "history_outlined Histórico" at bounding box center [128, 291] width 182 height 41
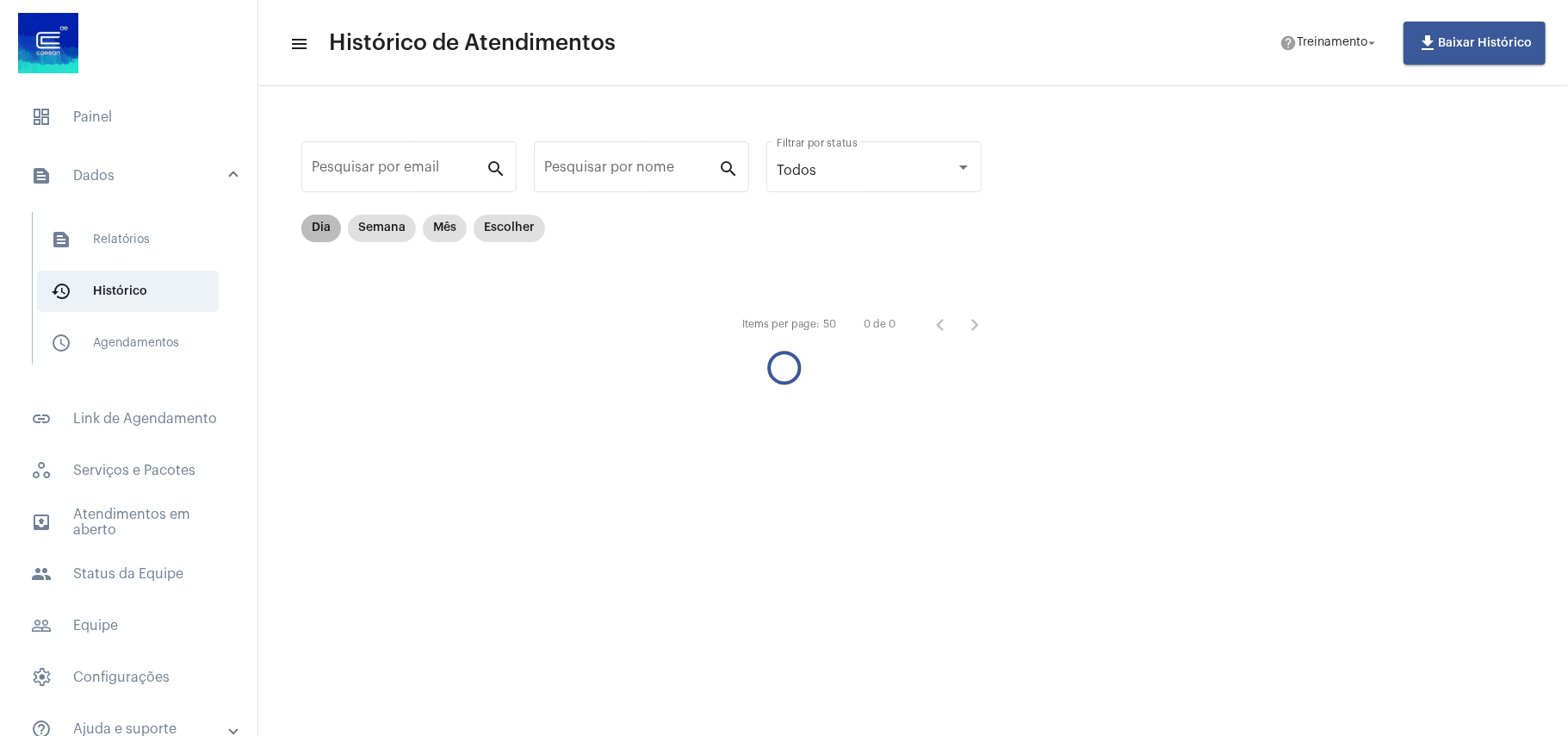
click at [318, 225] on mat-chip "Dia" at bounding box center [321, 229] width 39 height 27
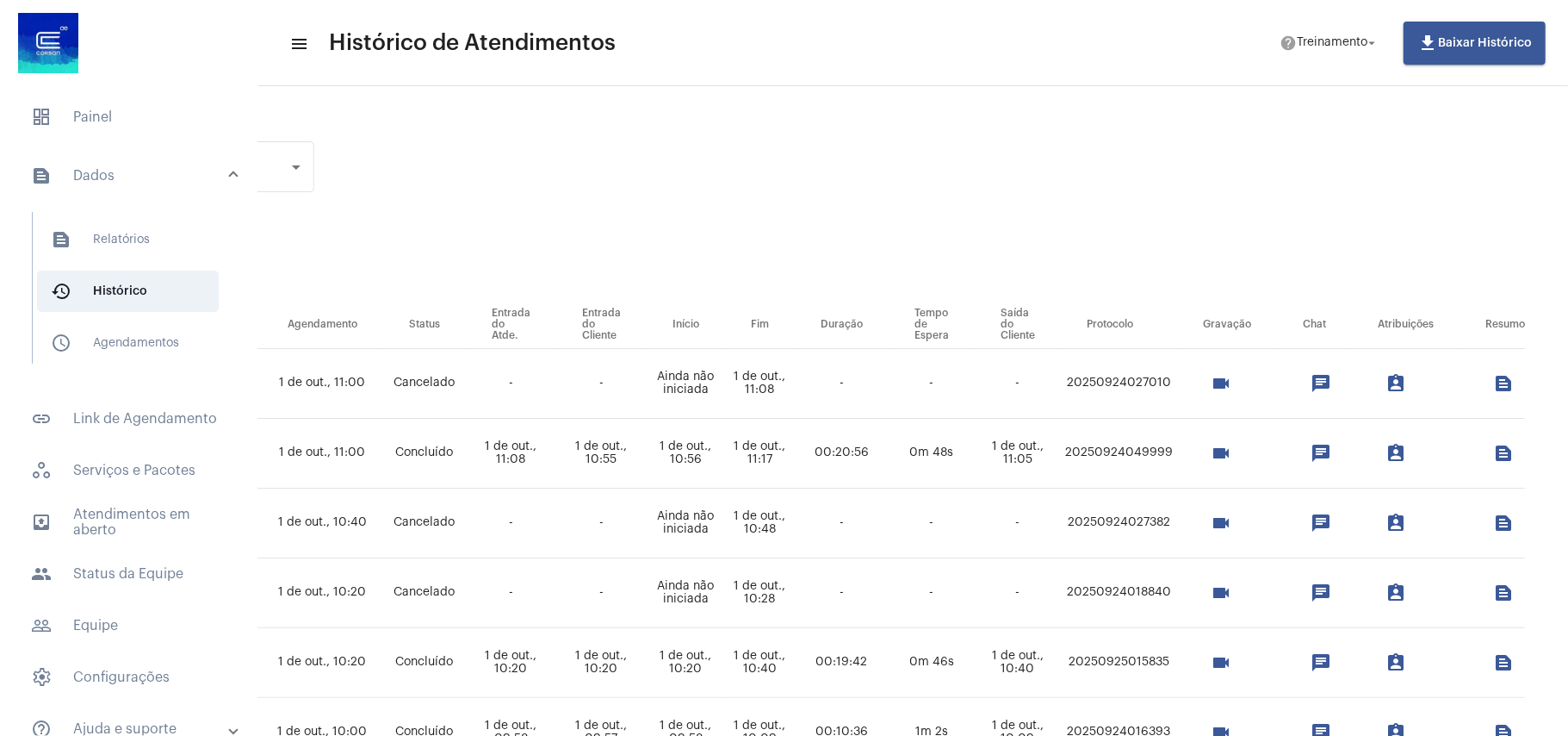
scroll to position [0, 734]
click at [1486, 370] on button "text_snippet_outlined" at bounding box center [1503, 383] width 35 height 35
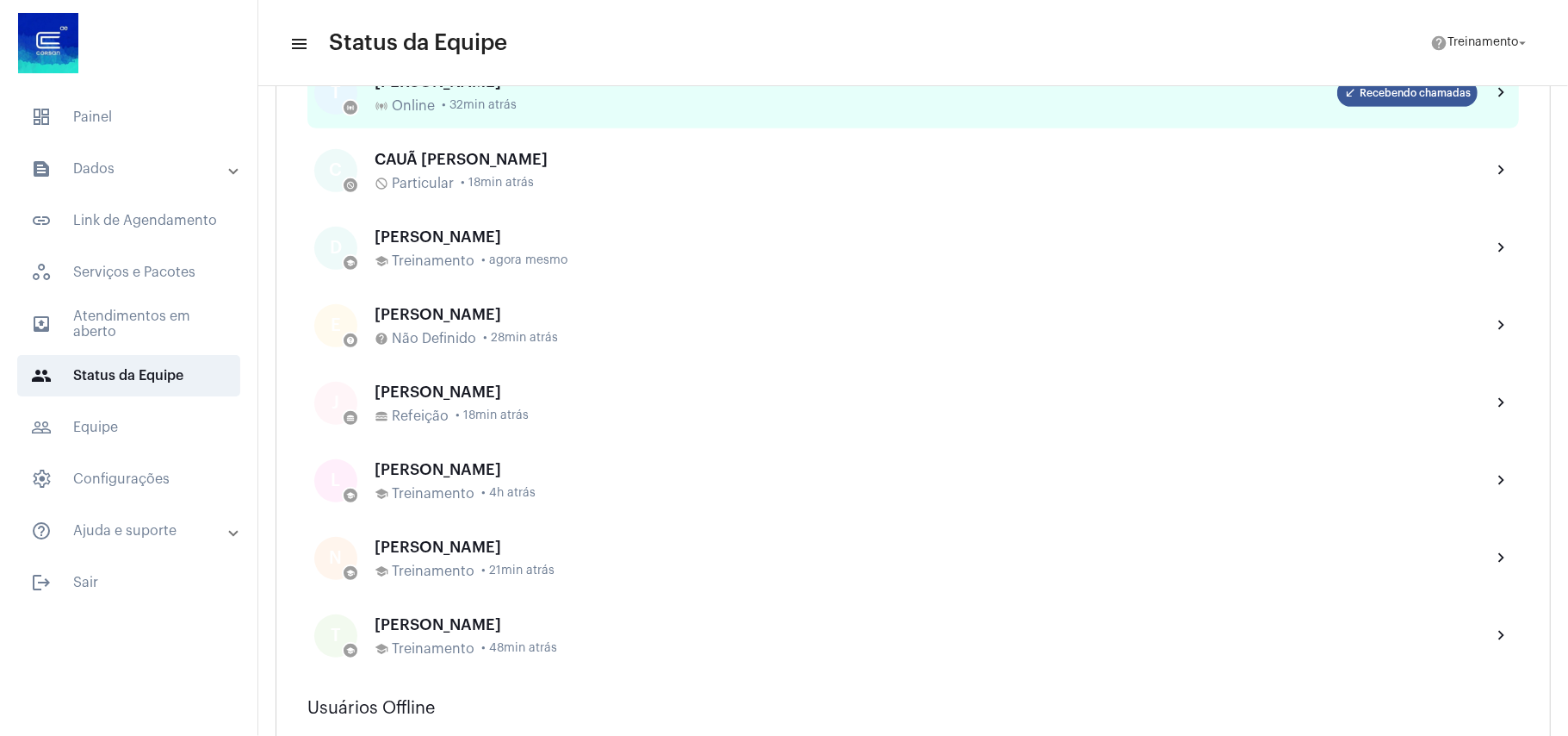
scroll to position [689, 0]
